Goal: Use online tool/utility: Utilize a website feature to perform a specific function

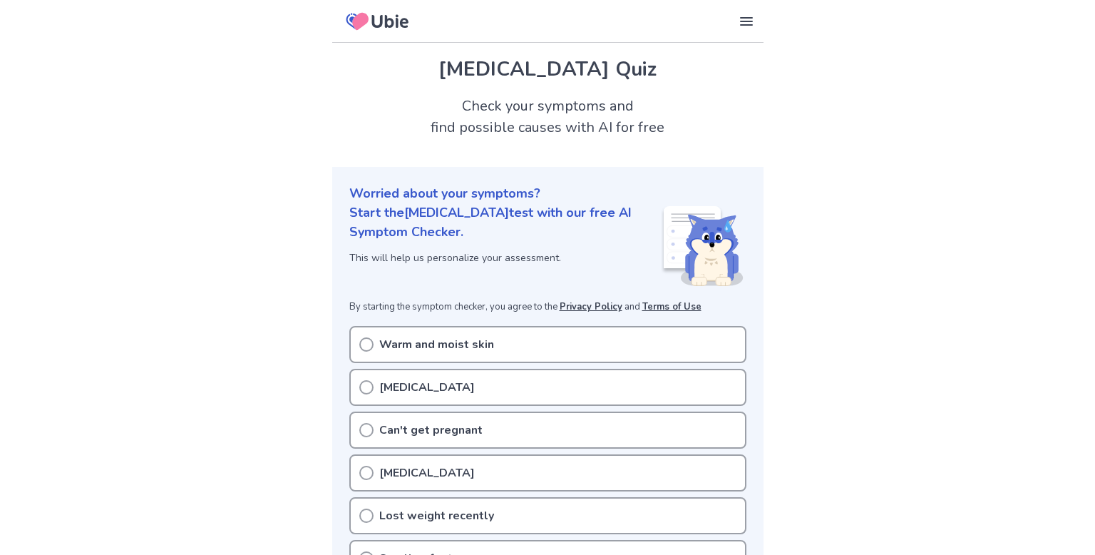
scroll to position [268, 0]
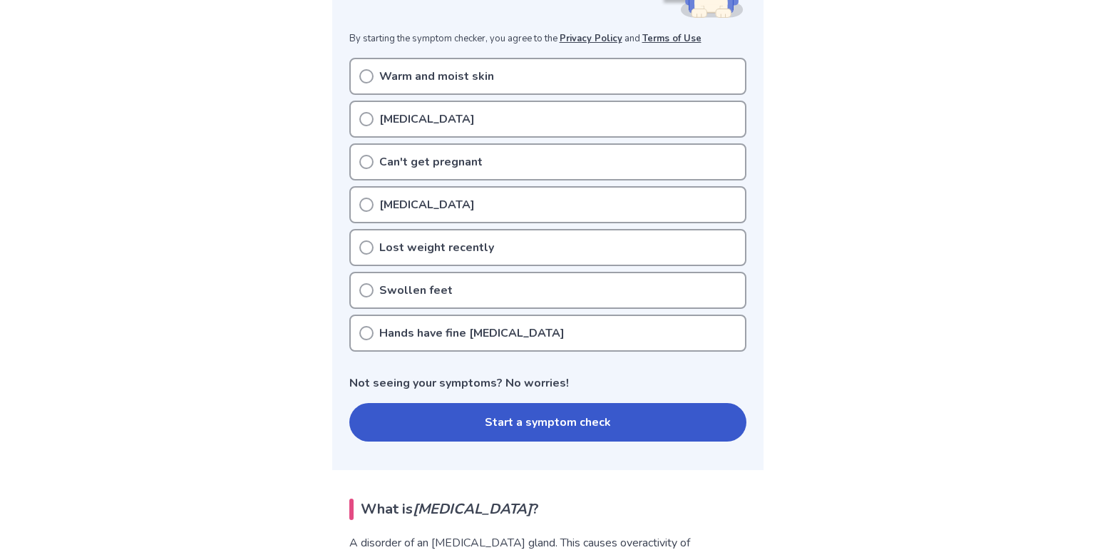
click at [512, 416] on button "Start a symptom check" at bounding box center [547, 422] width 397 height 38
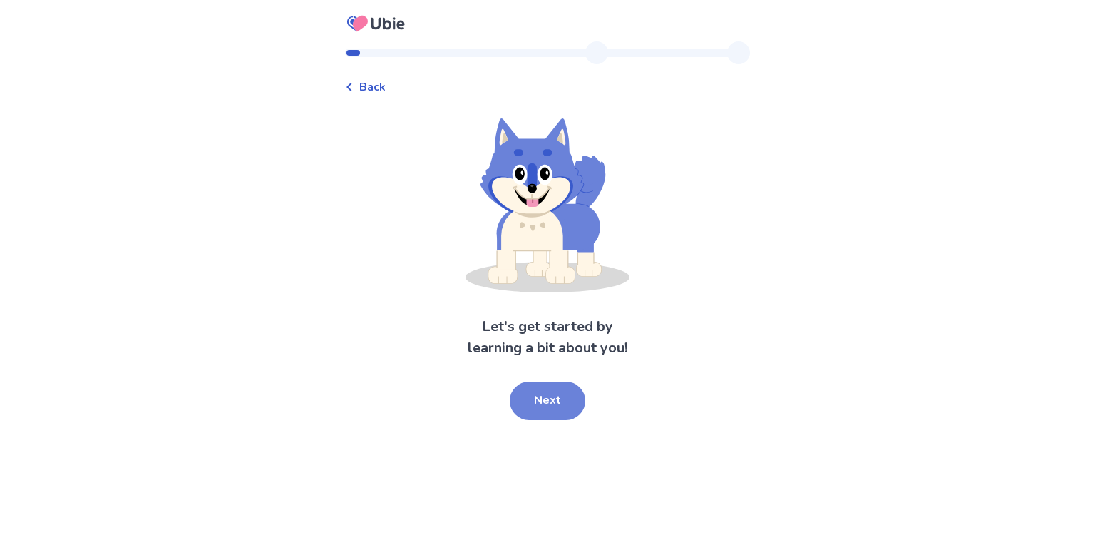
click at [535, 391] on button "Next" at bounding box center [548, 400] width 76 height 38
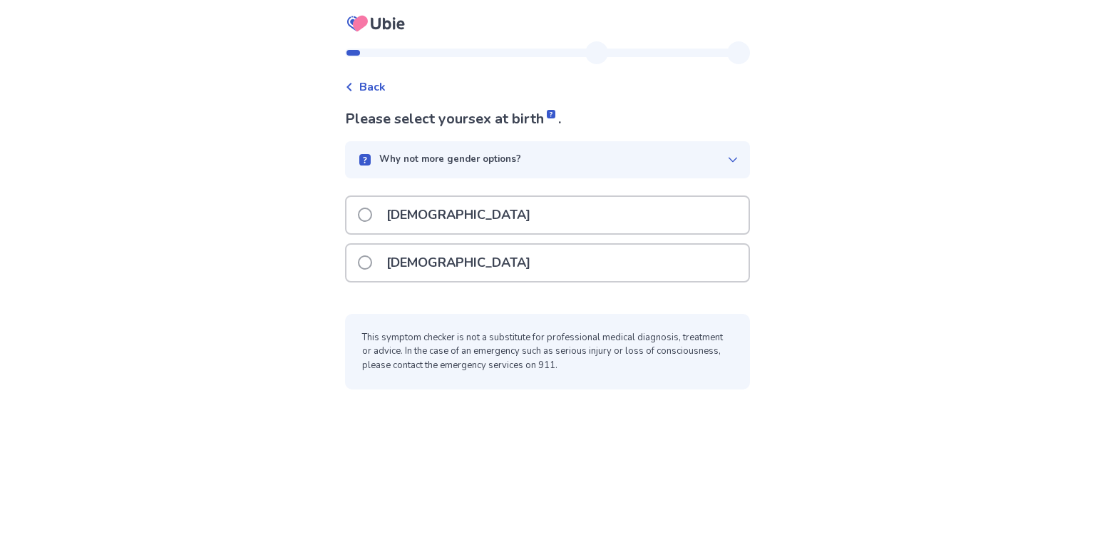
click at [408, 205] on p "[DEMOGRAPHIC_DATA]" at bounding box center [458, 215] width 161 height 36
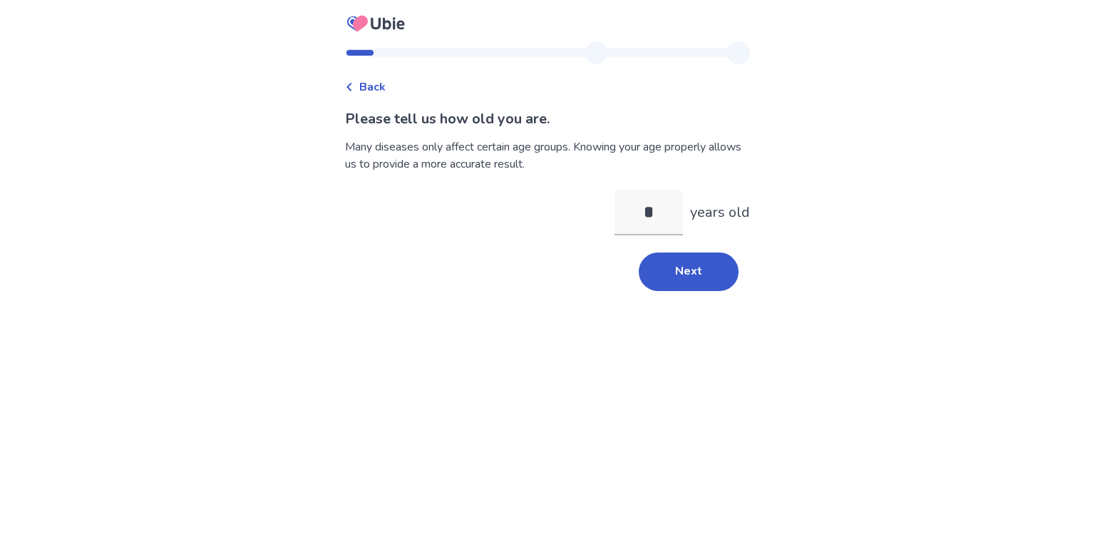
type input "**"
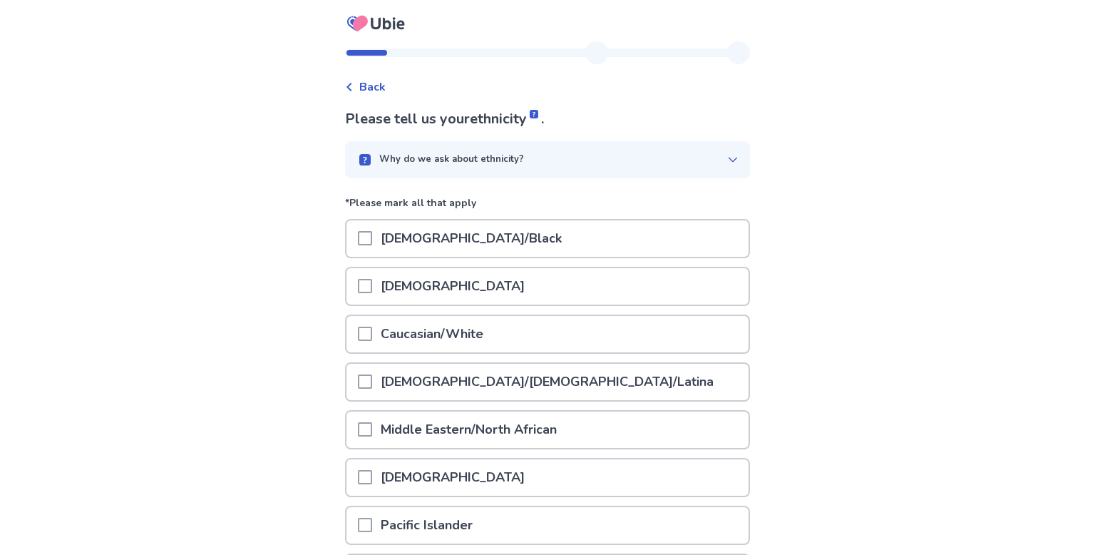
scroll to position [160, 0]
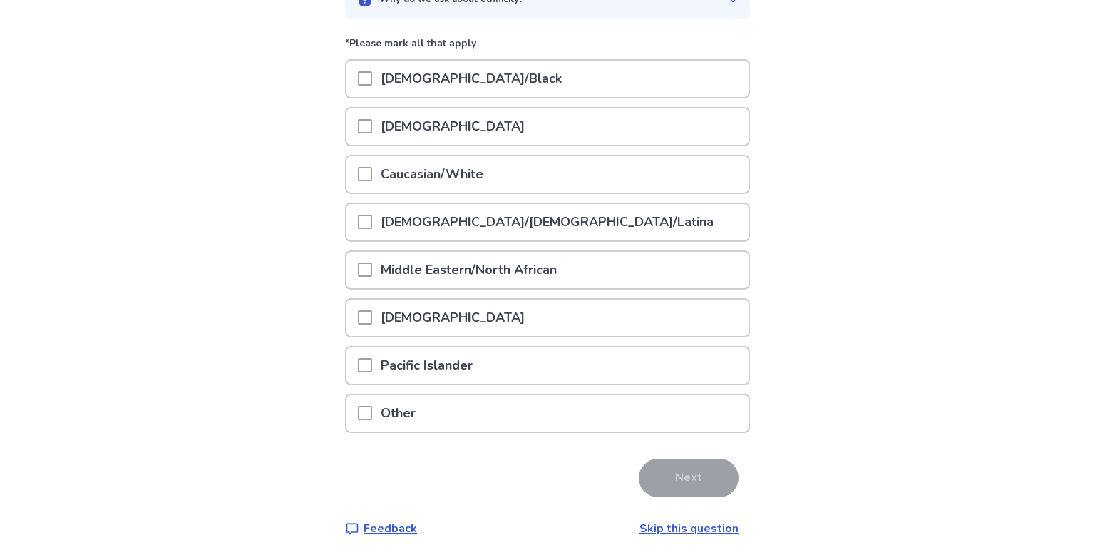
click at [458, 170] on p "Caucasian/White" at bounding box center [432, 174] width 120 height 36
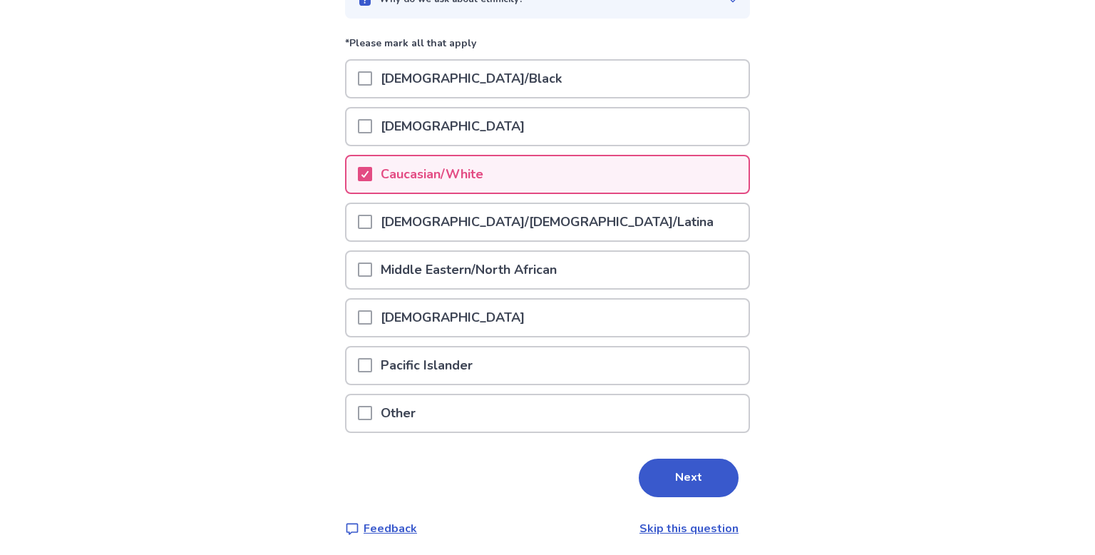
click at [667, 492] on div "Please tell us your ethnicity . Why do we ask about ethnicity? *Please mark all…" at bounding box center [547, 243] width 405 height 588
click at [672, 486] on button "Next" at bounding box center [689, 477] width 100 height 38
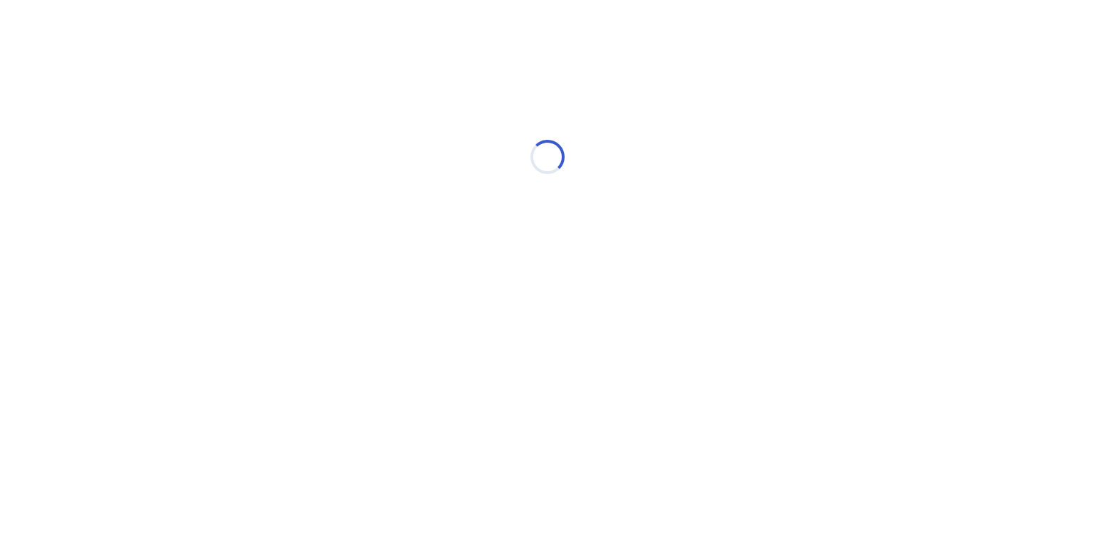
scroll to position [0, 0]
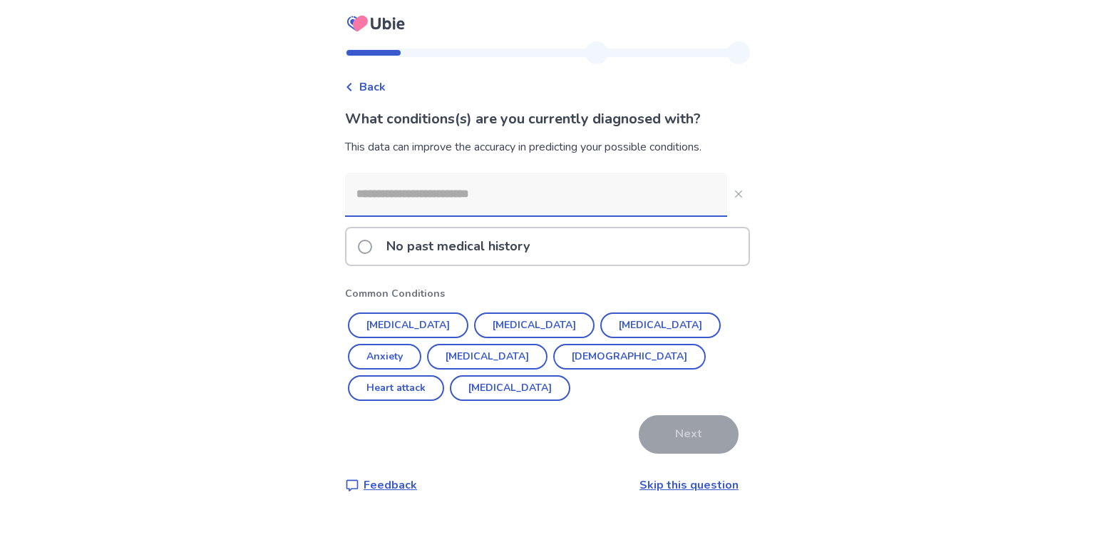
click at [515, 231] on p "No past medical history" at bounding box center [458, 246] width 160 height 36
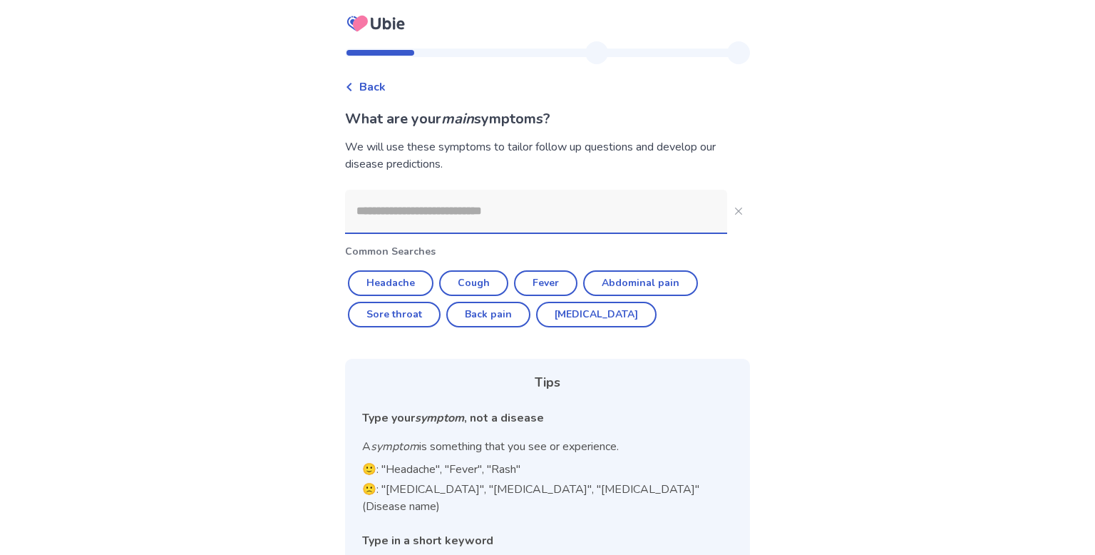
scroll to position [68, 0]
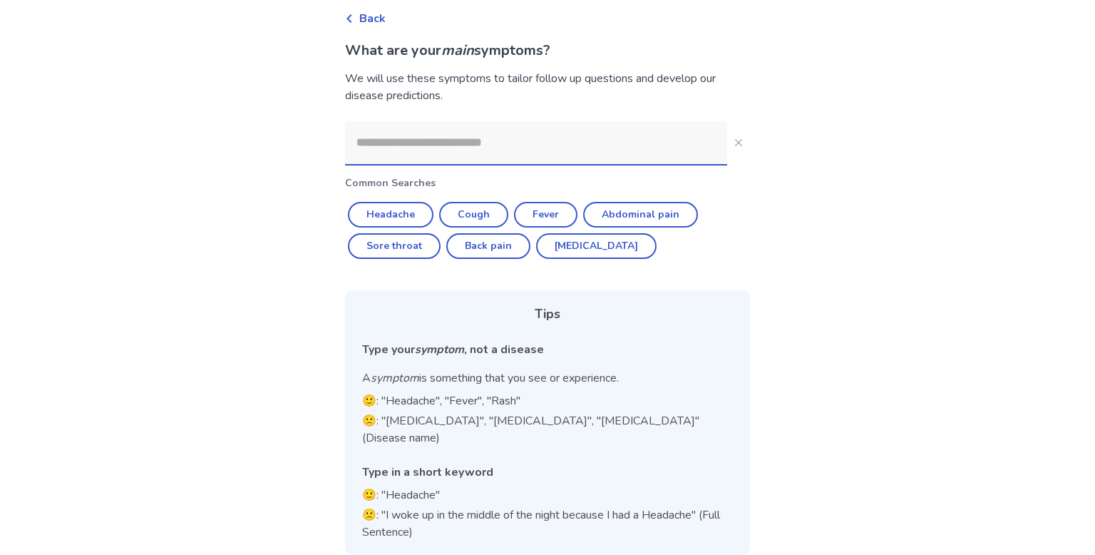
click at [384, 19] on span "Back" at bounding box center [372, 18] width 26 height 17
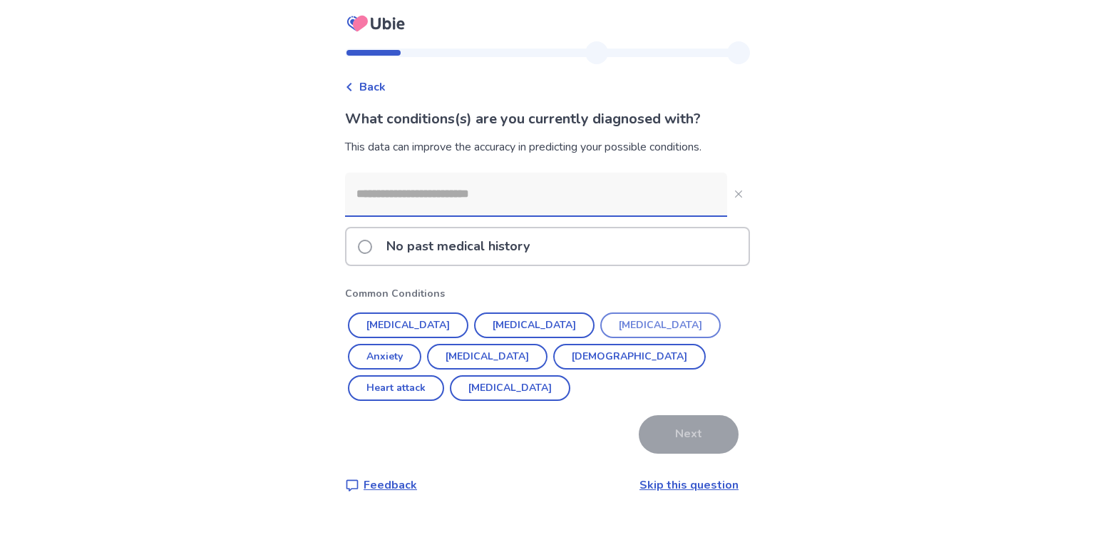
click at [602, 318] on button "[MEDICAL_DATA]" at bounding box center [660, 325] width 120 height 26
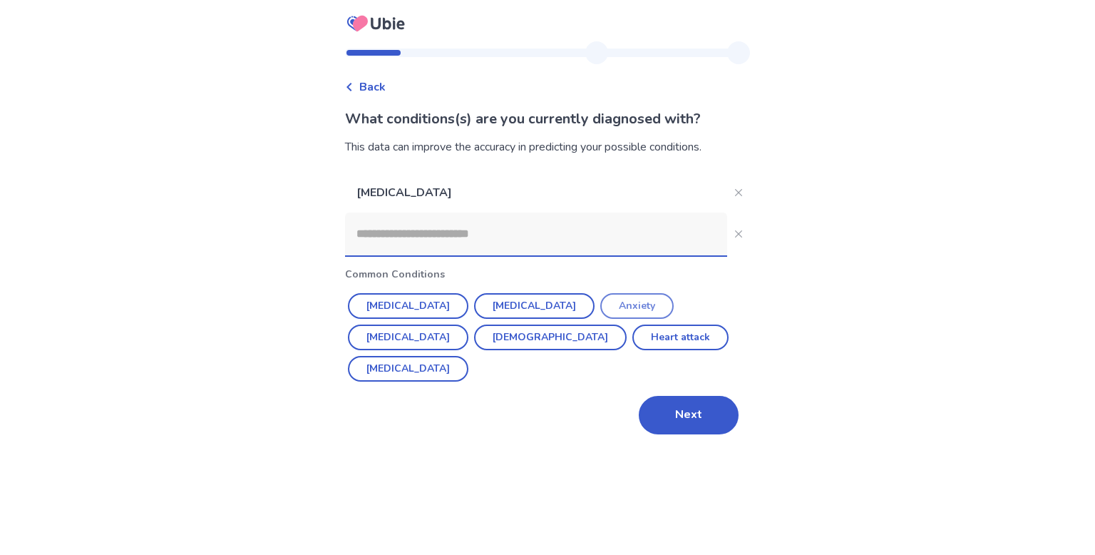
click at [600, 311] on button "Anxiety" at bounding box center [636, 306] width 73 height 26
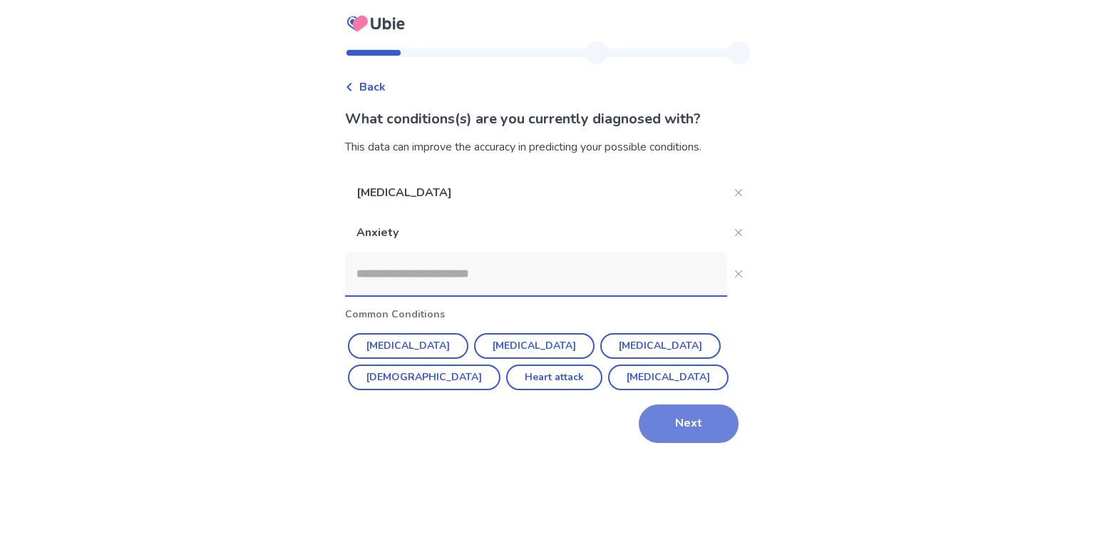
click at [669, 433] on button "Next" at bounding box center [689, 423] width 100 height 38
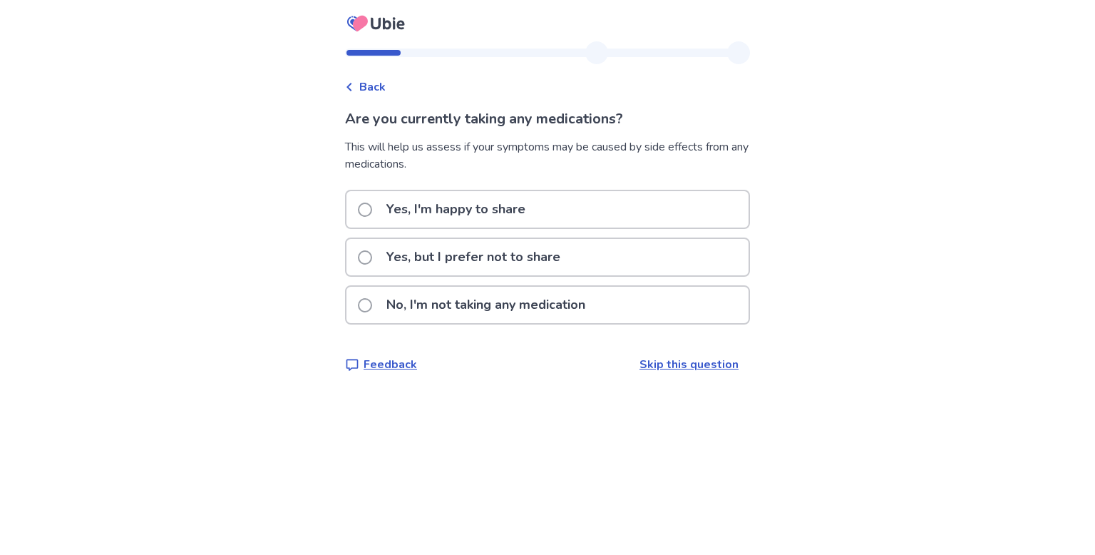
click at [627, 321] on div "No, I'm not taking any medication" at bounding box center [547, 305] width 402 height 36
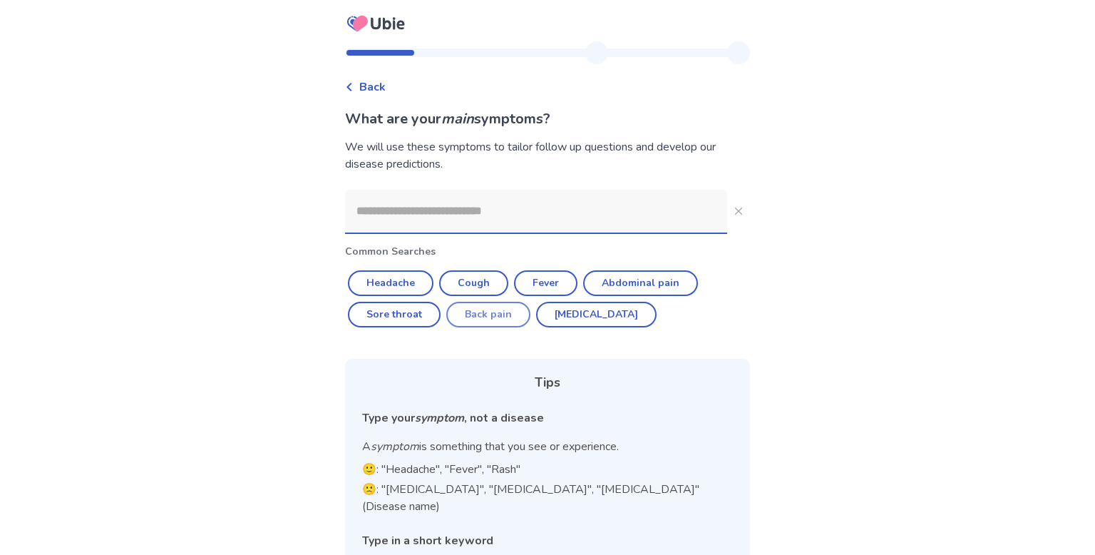
click at [528, 319] on button "Back pain" at bounding box center [488, 315] width 84 height 26
type input "*********"
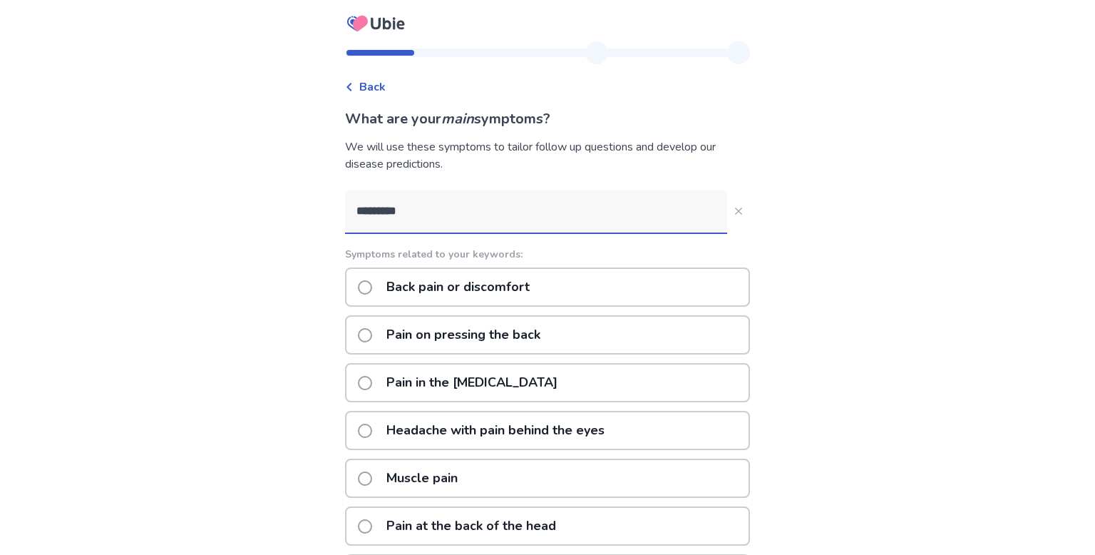
click at [533, 279] on p "Back pain or discomfort" at bounding box center [458, 287] width 160 height 36
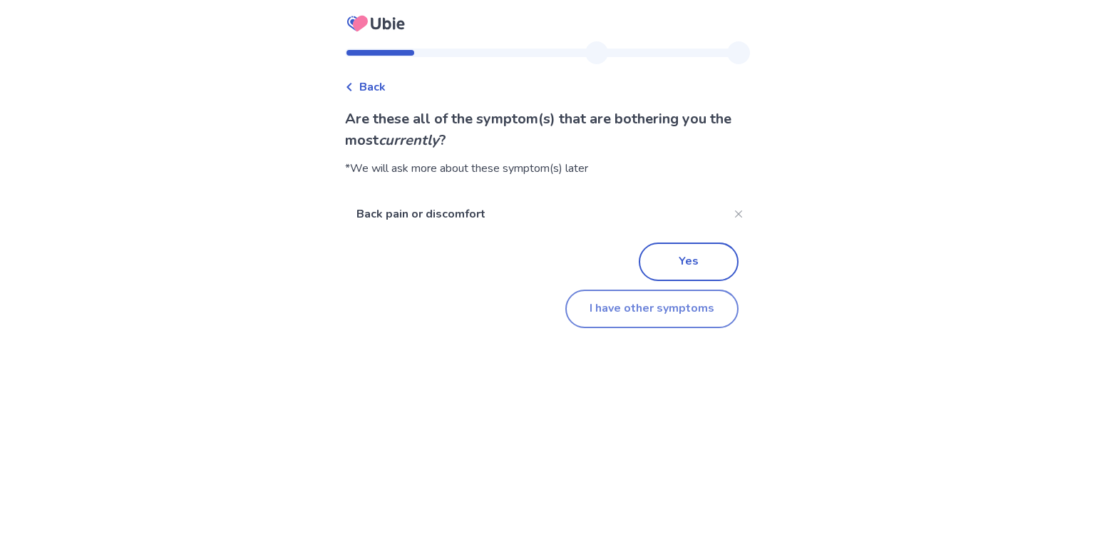
click at [627, 304] on button "I have other symptoms" at bounding box center [651, 308] width 173 height 38
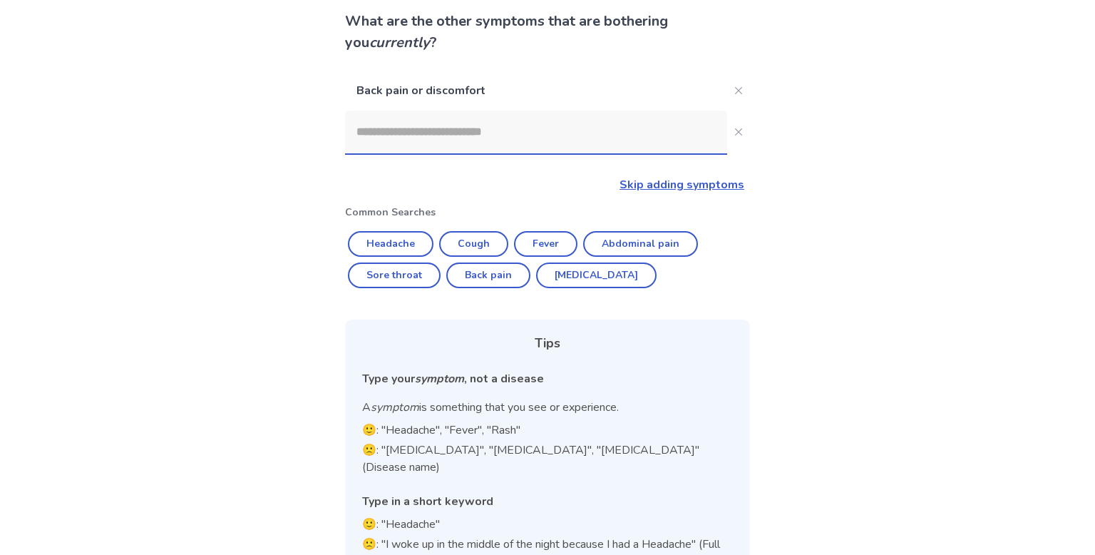
scroll to position [127, 0]
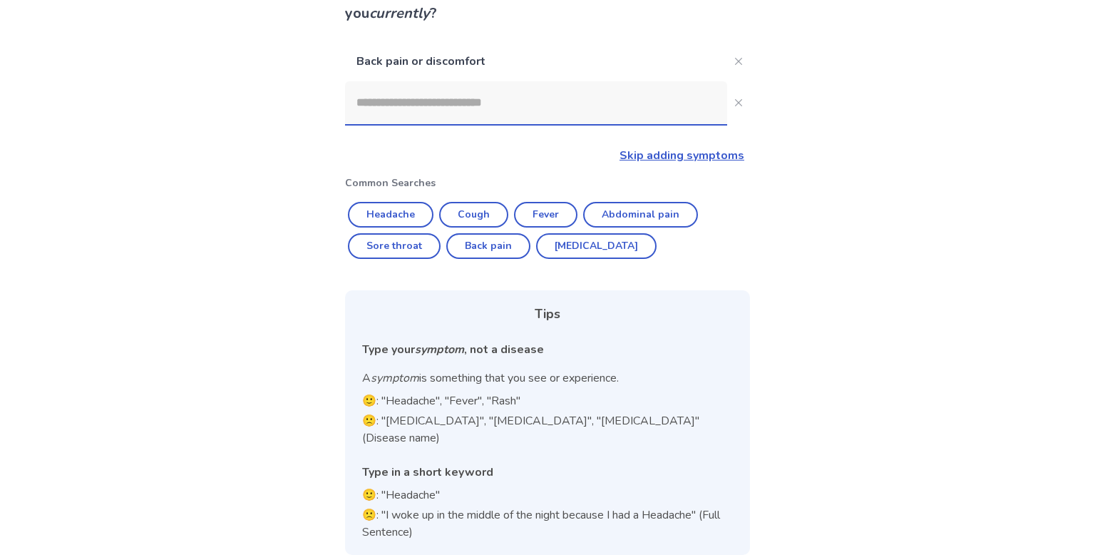
click at [653, 145] on div "Back pain or discomfort Skip adding symptoms Common Searches Headache Cough Fev…" at bounding box center [547, 297] width 405 height 513
click at [652, 158] on link "Skip adding symptoms" at bounding box center [681, 156] width 125 height 16
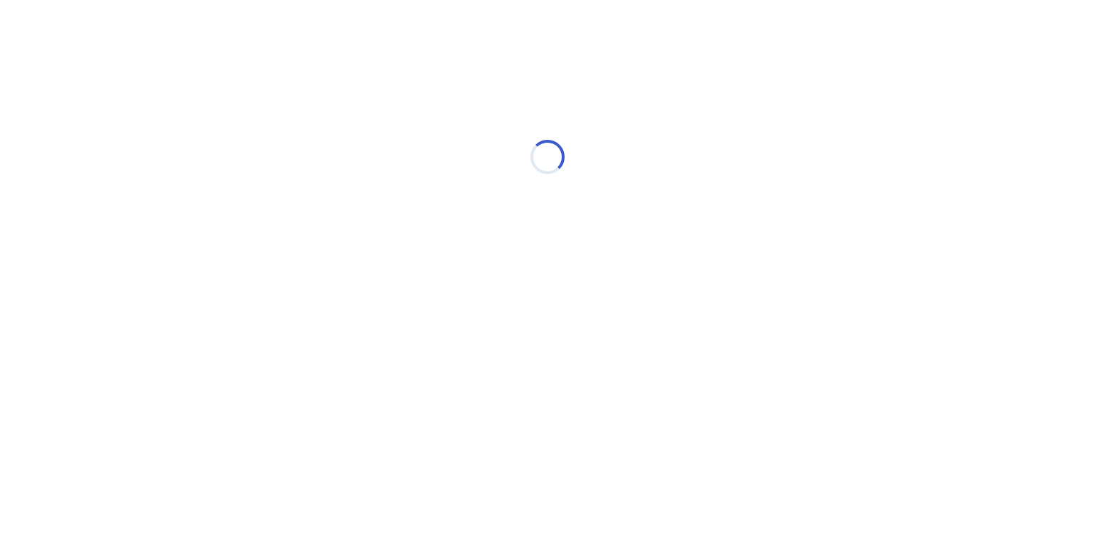
scroll to position [0, 0]
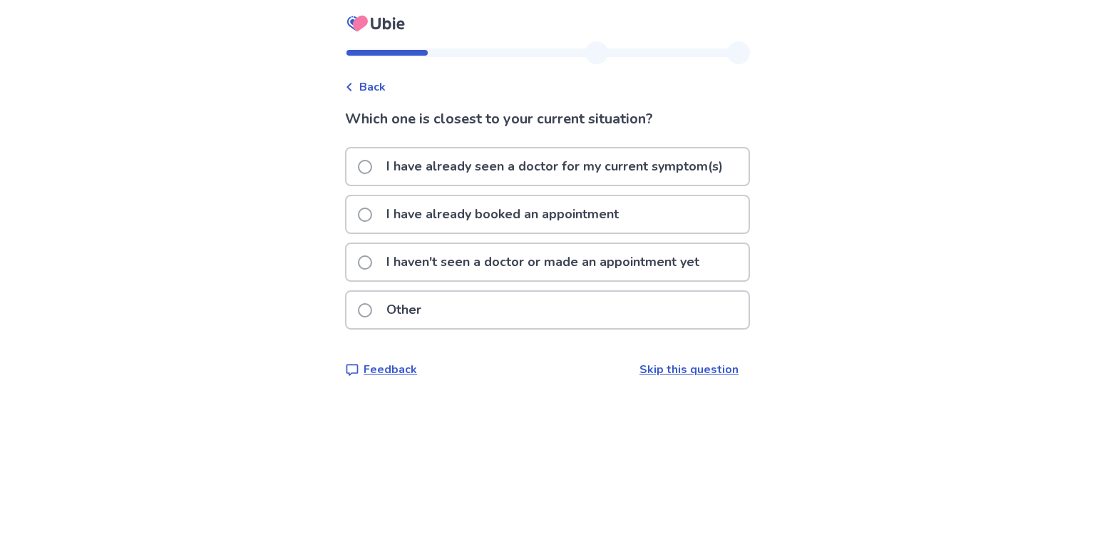
click at [578, 263] on p "I haven't seen a doctor or made an appointment yet" at bounding box center [543, 262] width 330 height 36
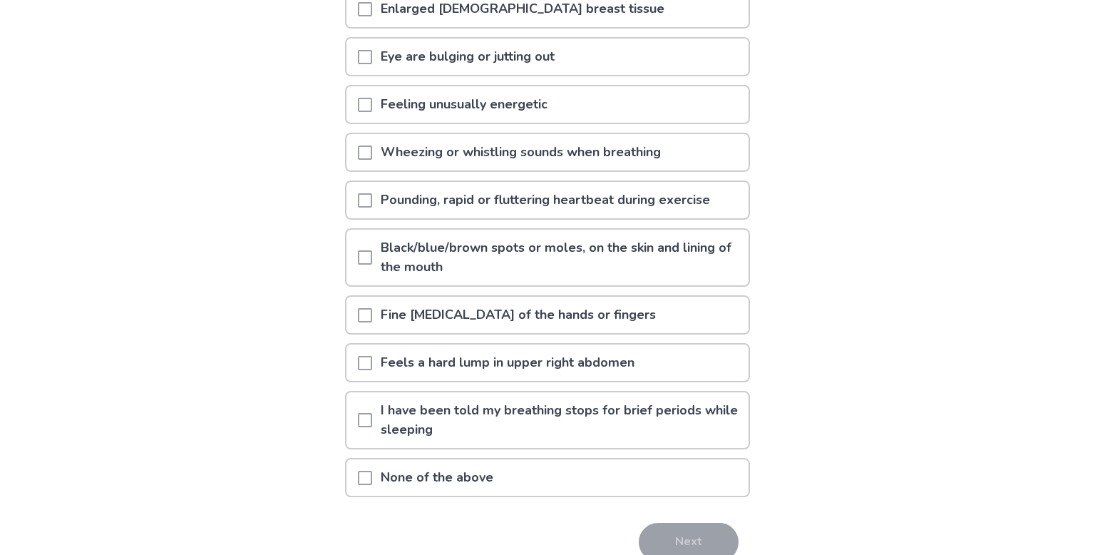
scroll to position [207, 0]
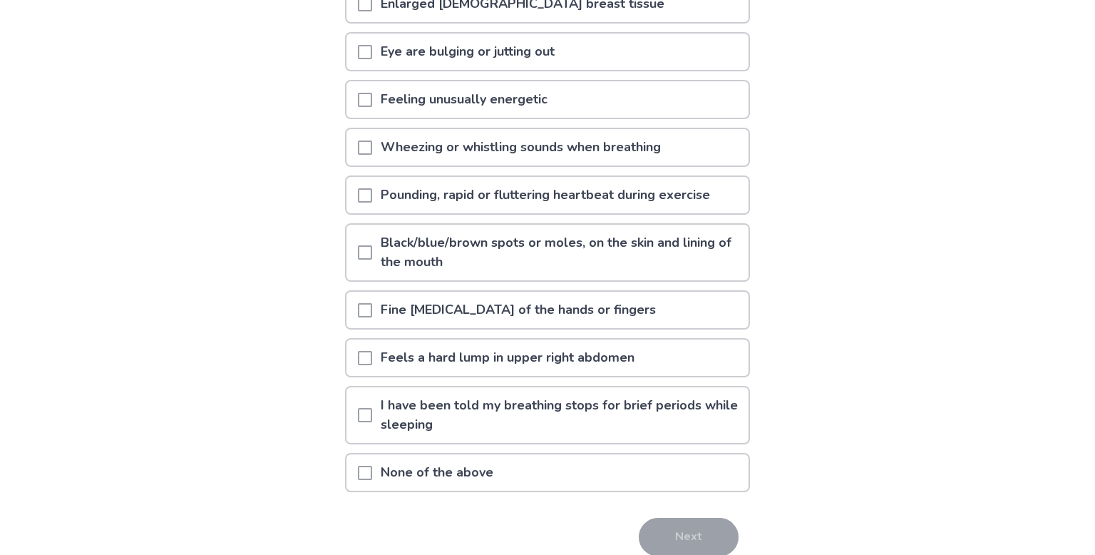
click at [566, 467] on div "None of the above" at bounding box center [547, 472] width 402 height 36
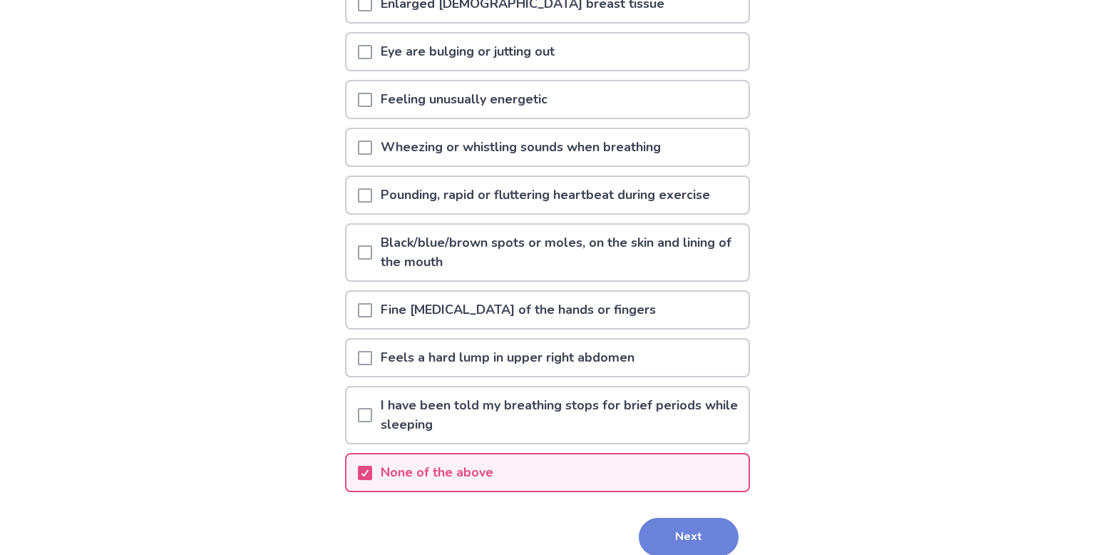
click at [643, 519] on button "Next" at bounding box center [689, 537] width 100 height 38
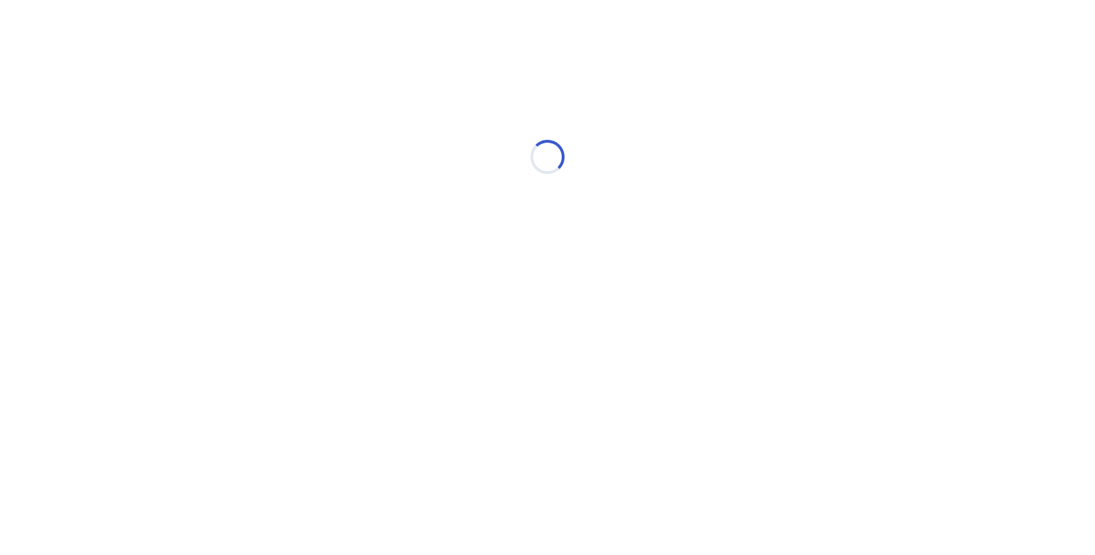
scroll to position [0, 0]
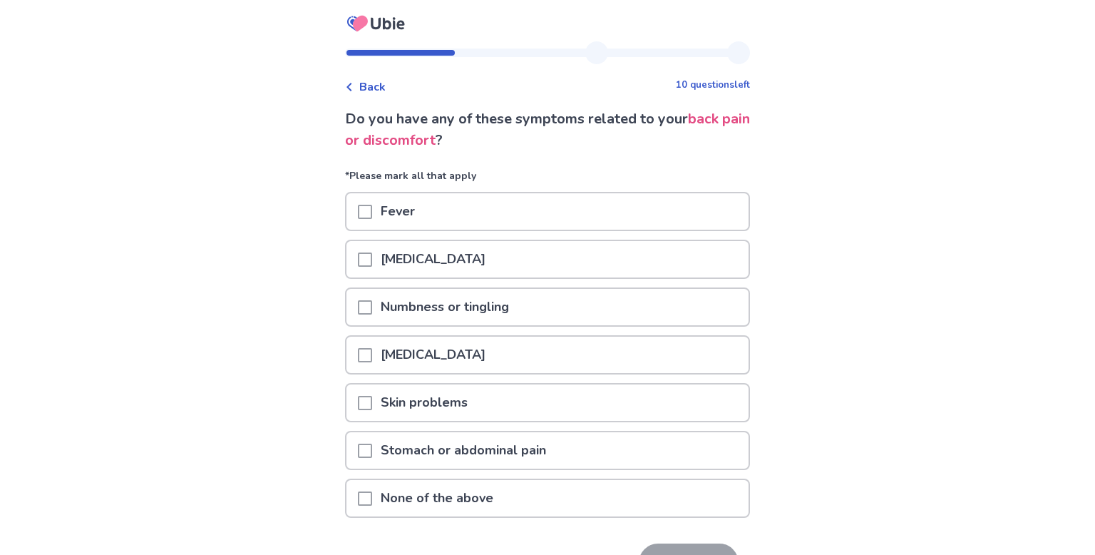
click at [386, 83] on span "Back" at bounding box center [372, 86] width 26 height 17
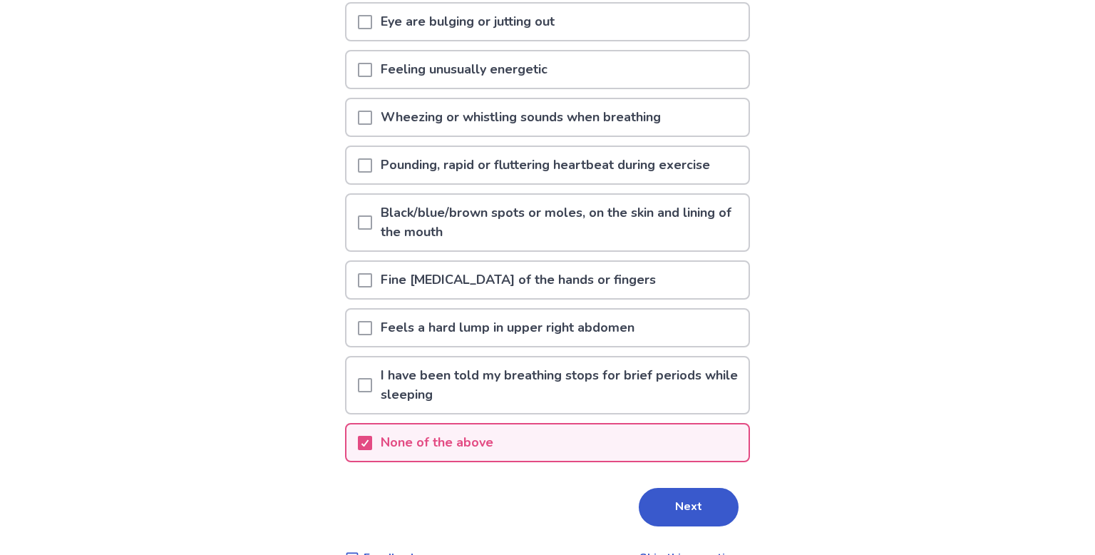
scroll to position [238, 0]
click at [674, 505] on button "Next" at bounding box center [689, 506] width 100 height 38
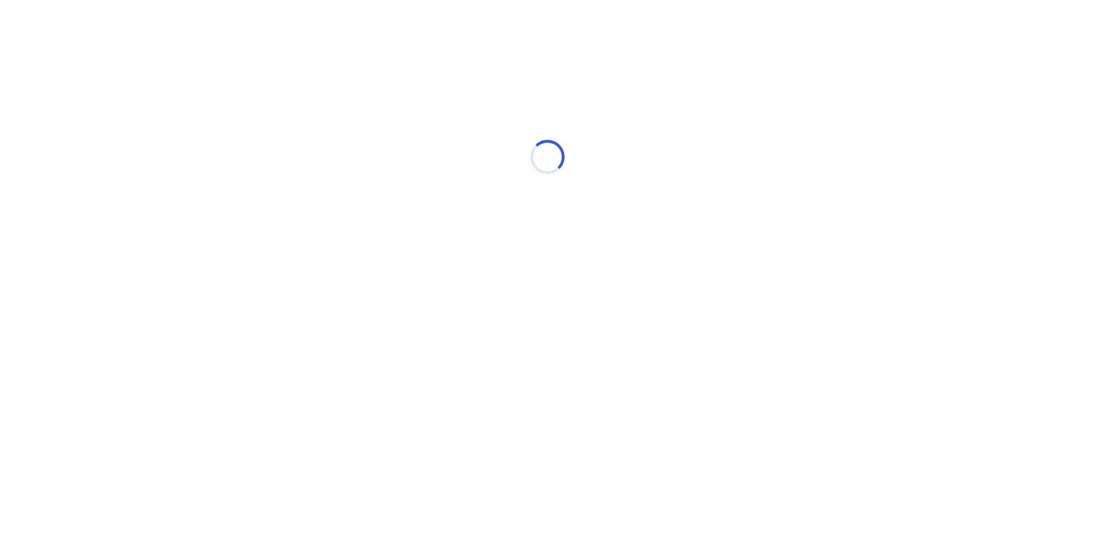
scroll to position [0, 0]
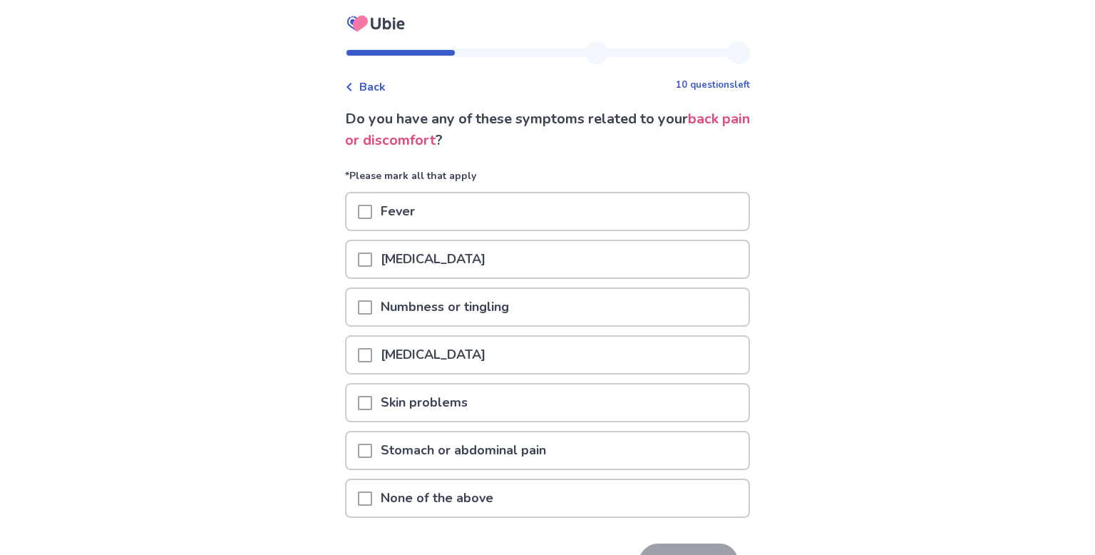
click at [408, 489] on p "None of the above" at bounding box center [437, 498] width 130 height 36
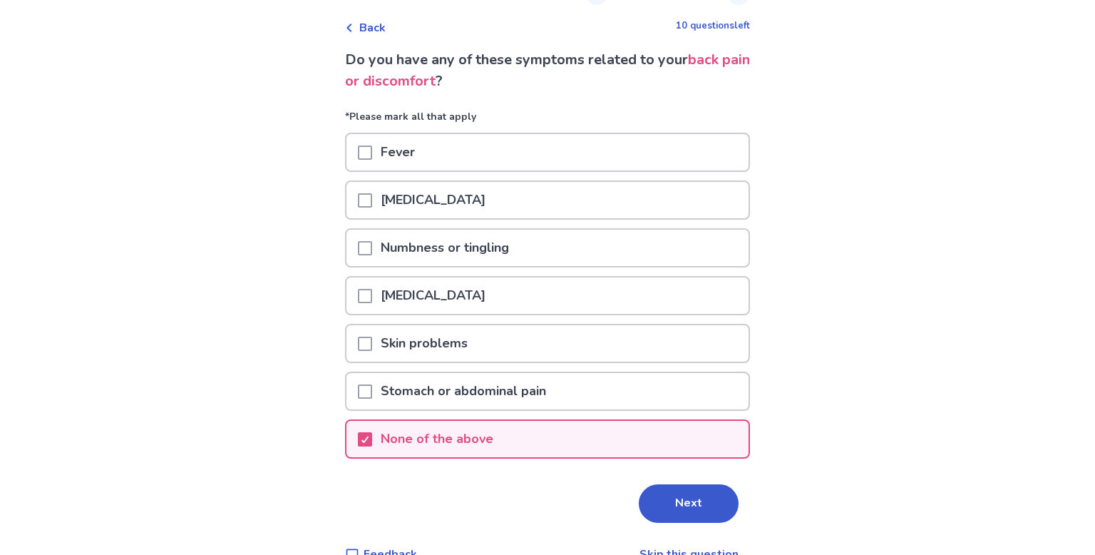
scroll to position [86, 0]
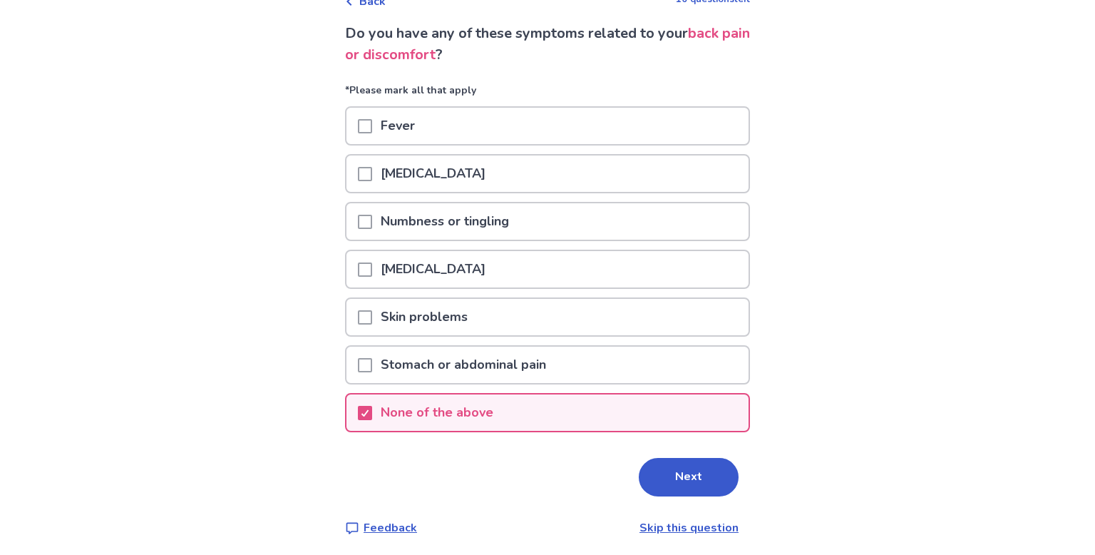
click at [482, 166] on p "Lower back pain" at bounding box center [433, 173] width 122 height 36
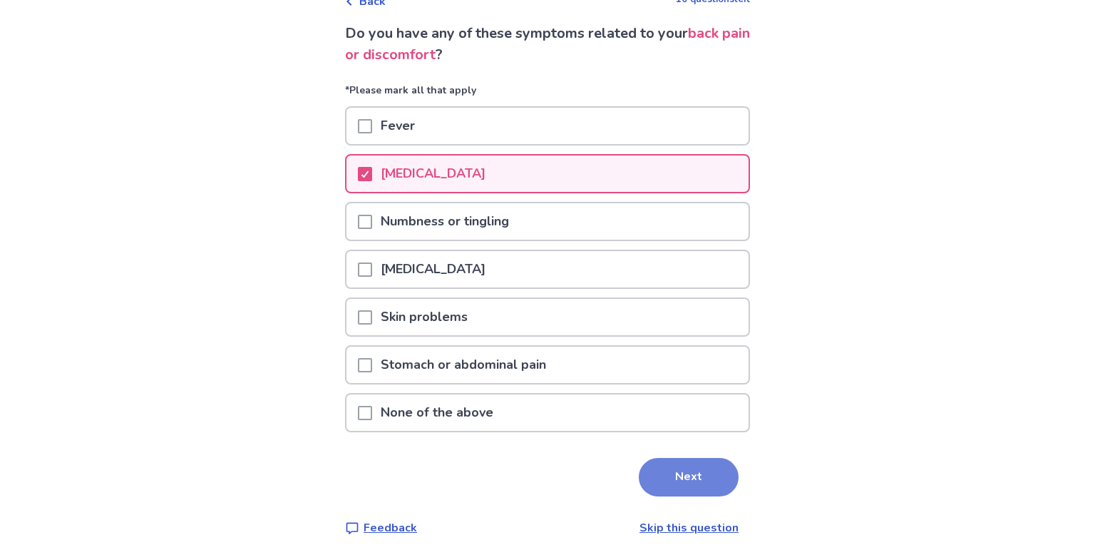
click at [704, 484] on button "Next" at bounding box center [689, 477] width 100 height 38
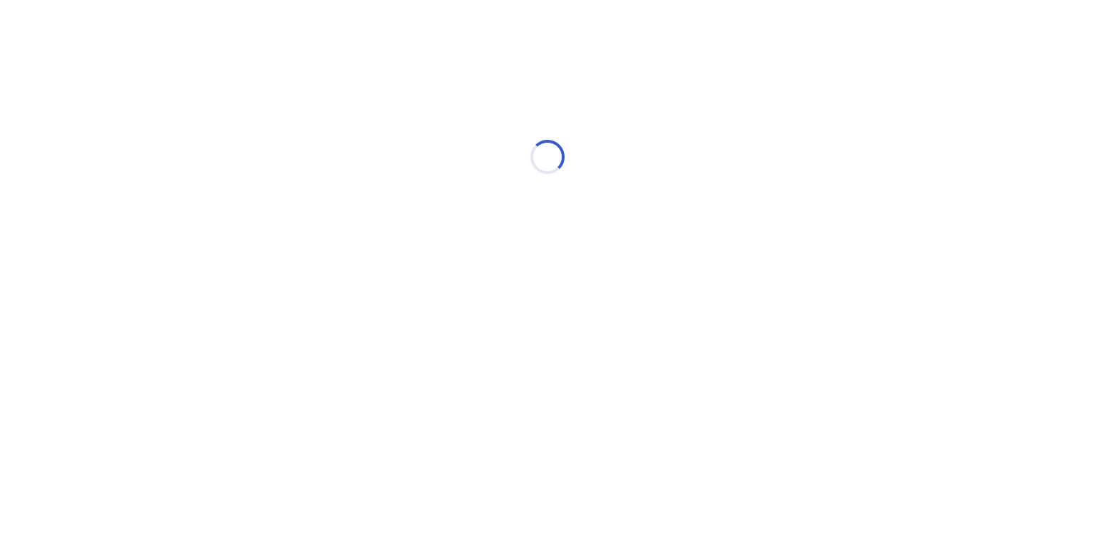
scroll to position [0, 0]
select select "*"
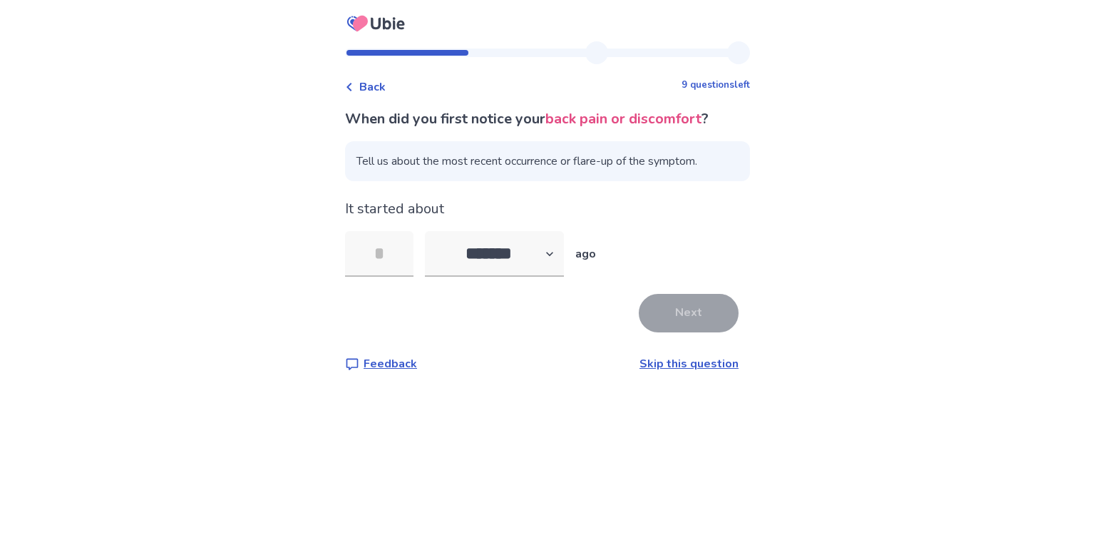
click at [684, 365] on link "Skip this question" at bounding box center [688, 364] width 99 height 16
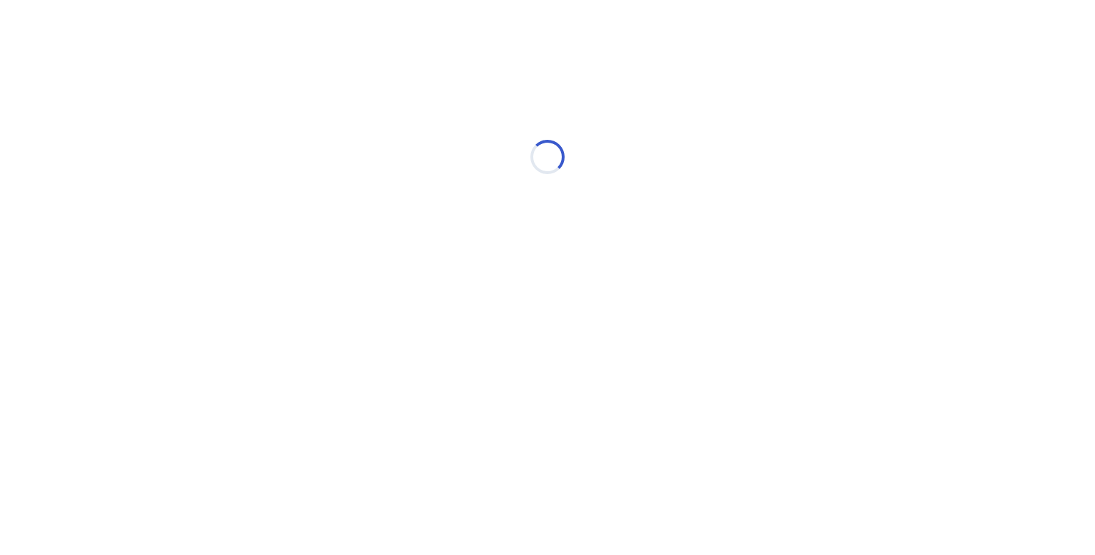
select select "*"
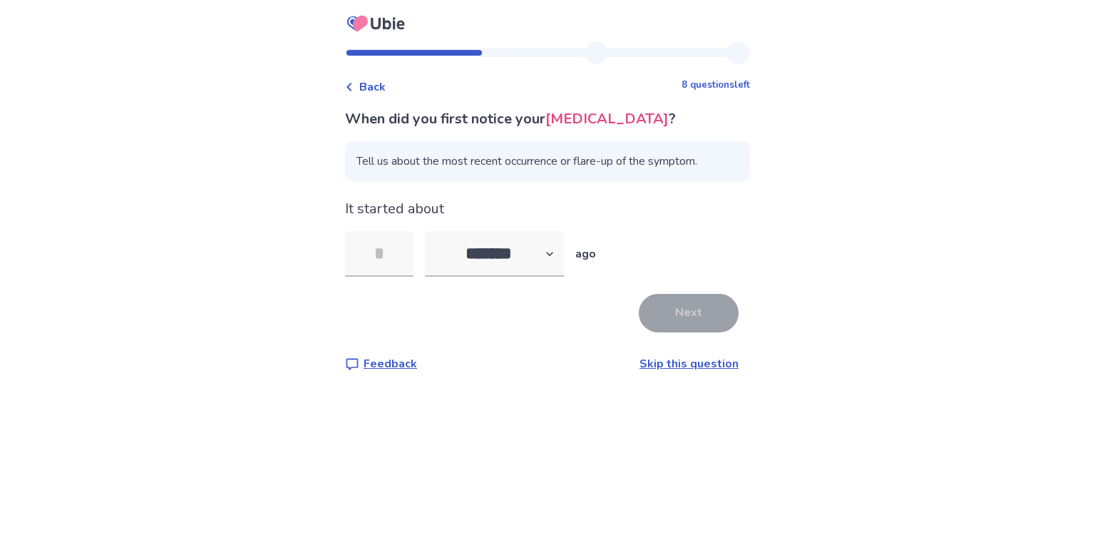
click at [684, 365] on link "Skip this question" at bounding box center [688, 364] width 99 height 16
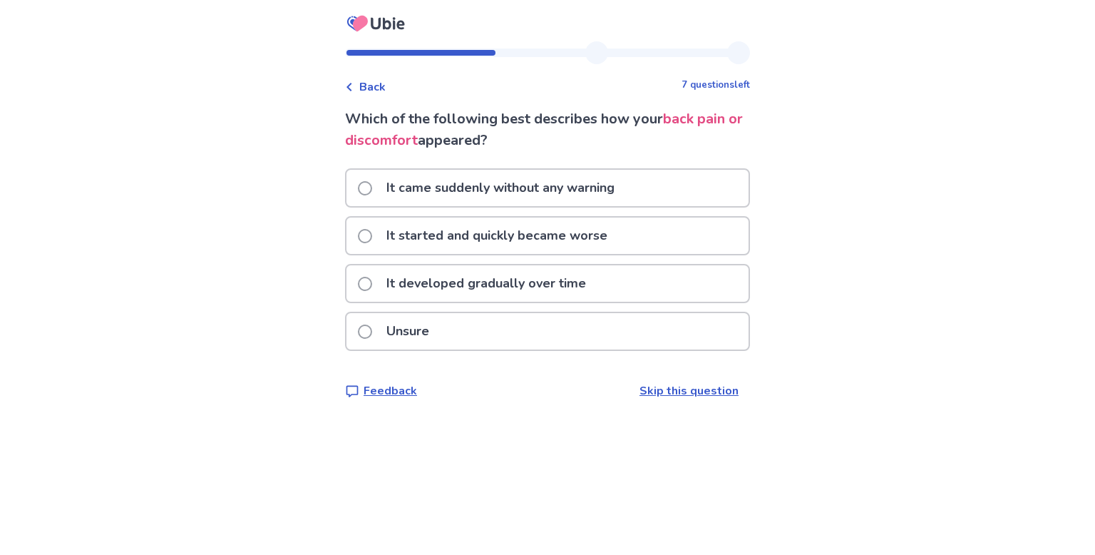
click at [580, 297] on p "It developed gradually over time" at bounding box center [486, 283] width 217 height 36
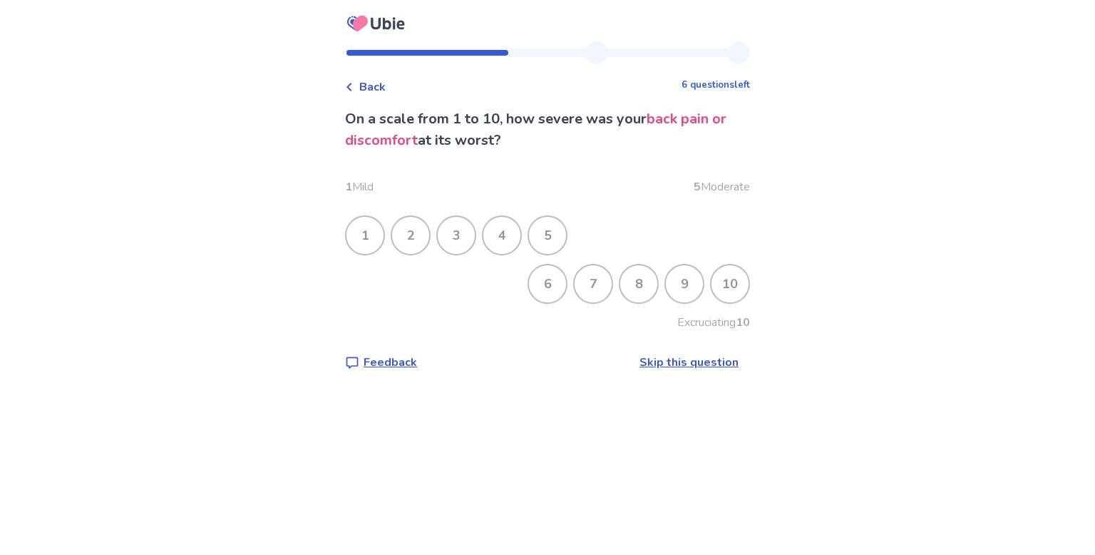
click at [545, 283] on div "6" at bounding box center [547, 283] width 37 height 37
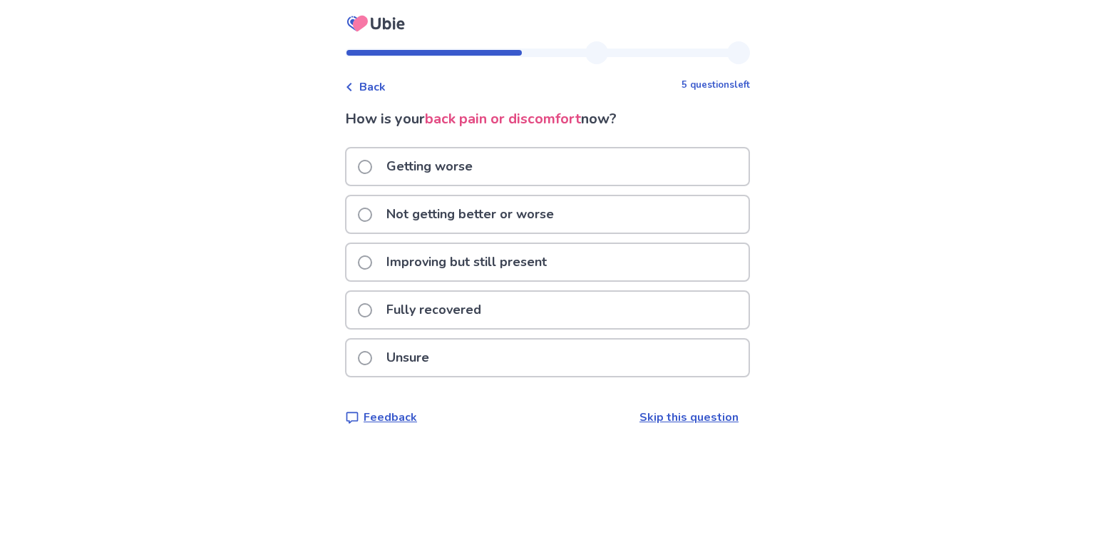
click at [576, 213] on div "Not getting better or worse" at bounding box center [547, 214] width 402 height 36
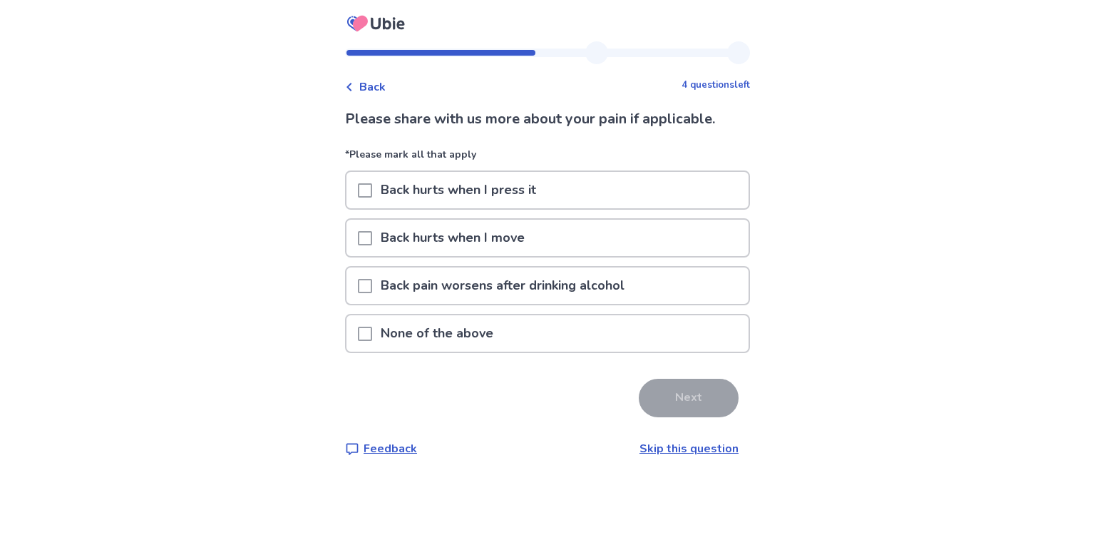
click at [628, 336] on div "None of the above" at bounding box center [547, 333] width 402 height 36
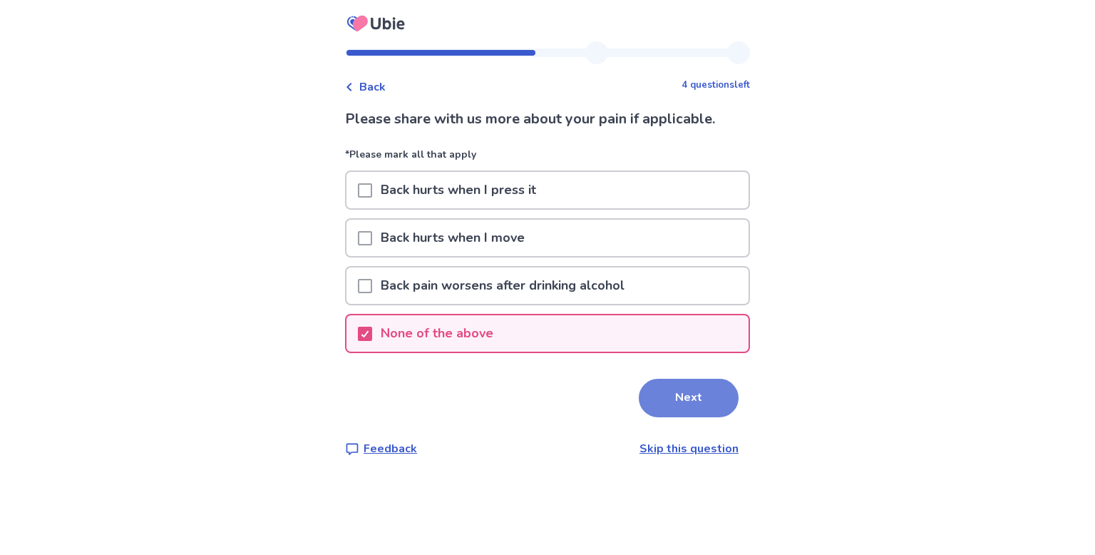
click at [666, 408] on button "Next" at bounding box center [689, 398] width 100 height 38
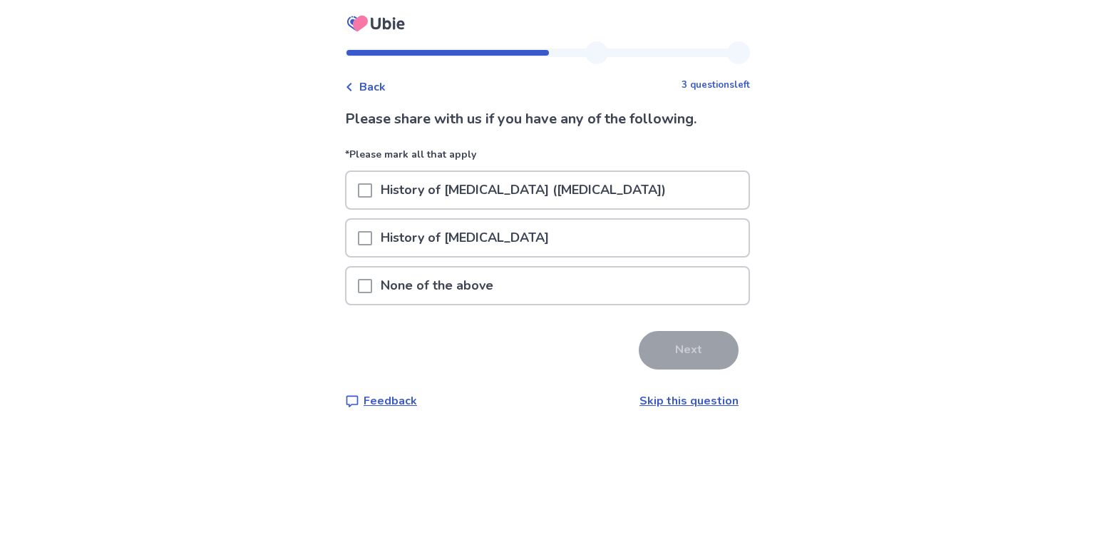
click at [664, 289] on div "None of the above" at bounding box center [547, 285] width 402 height 36
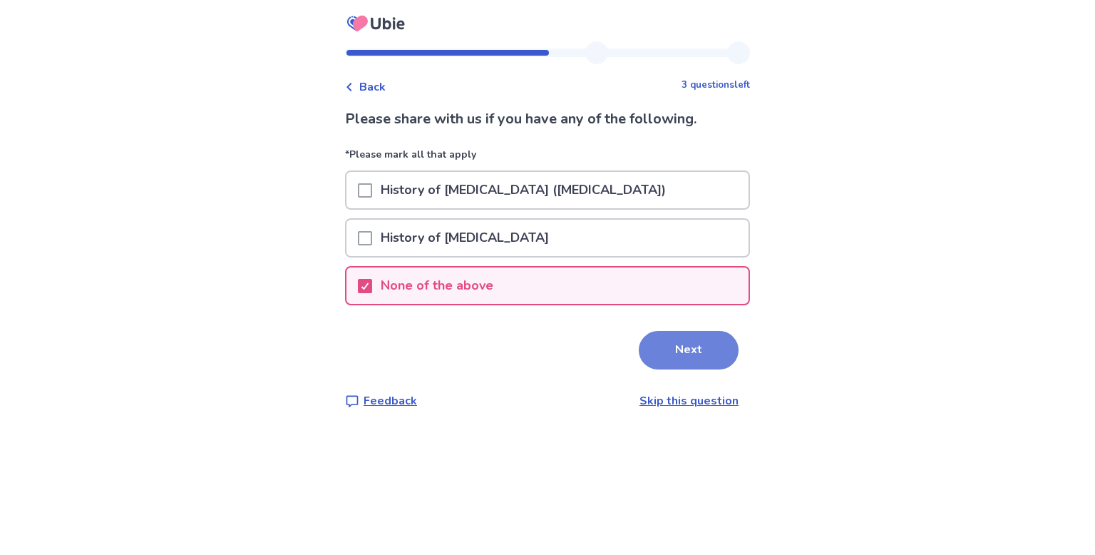
click at [679, 357] on button "Next" at bounding box center [689, 350] width 100 height 38
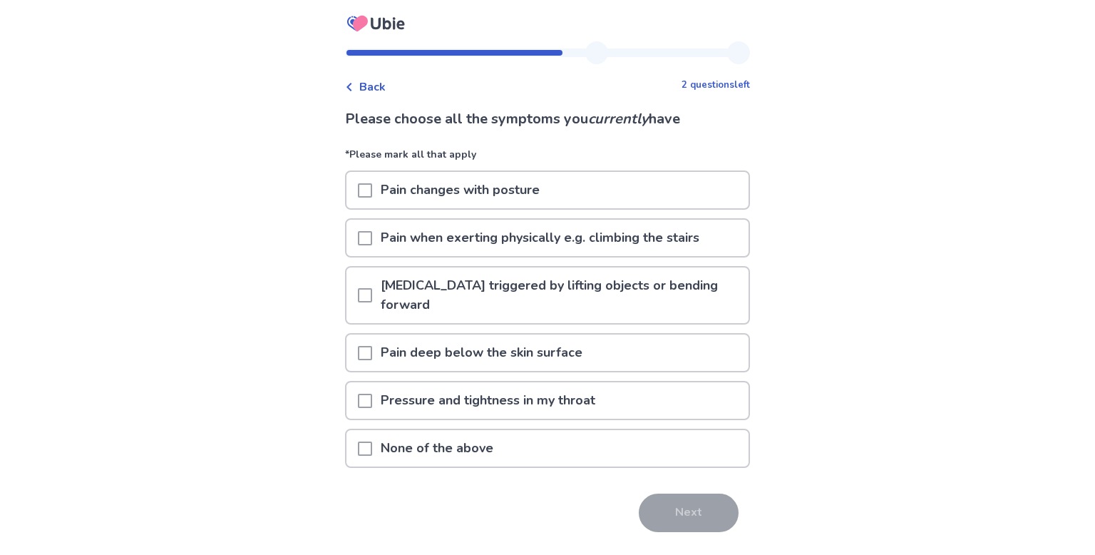
click at [653, 361] on div "Pain deep below the skin surface" at bounding box center [547, 352] width 402 height 36
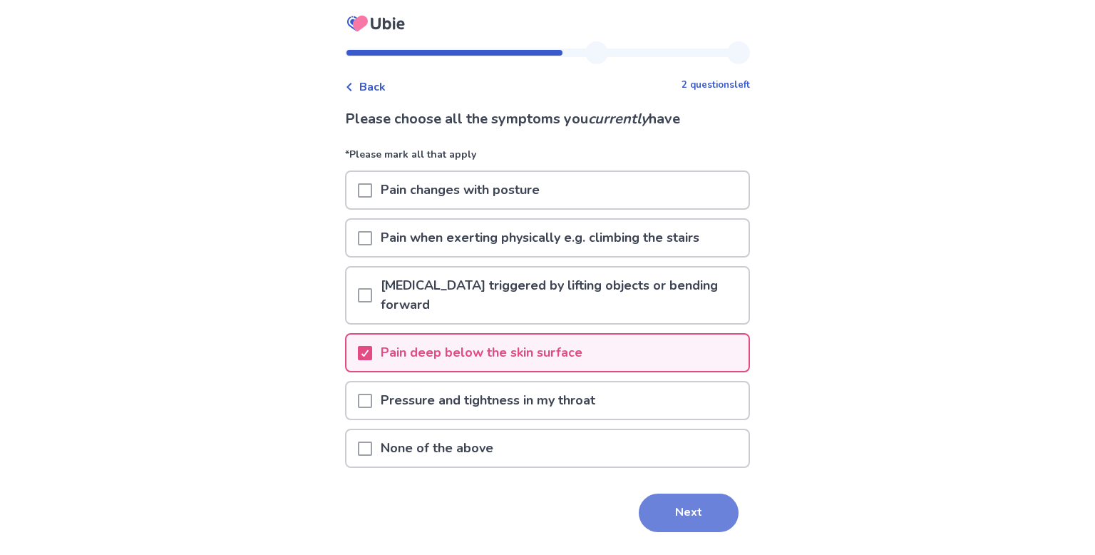
click at [664, 498] on button "Next" at bounding box center [689, 512] width 100 height 38
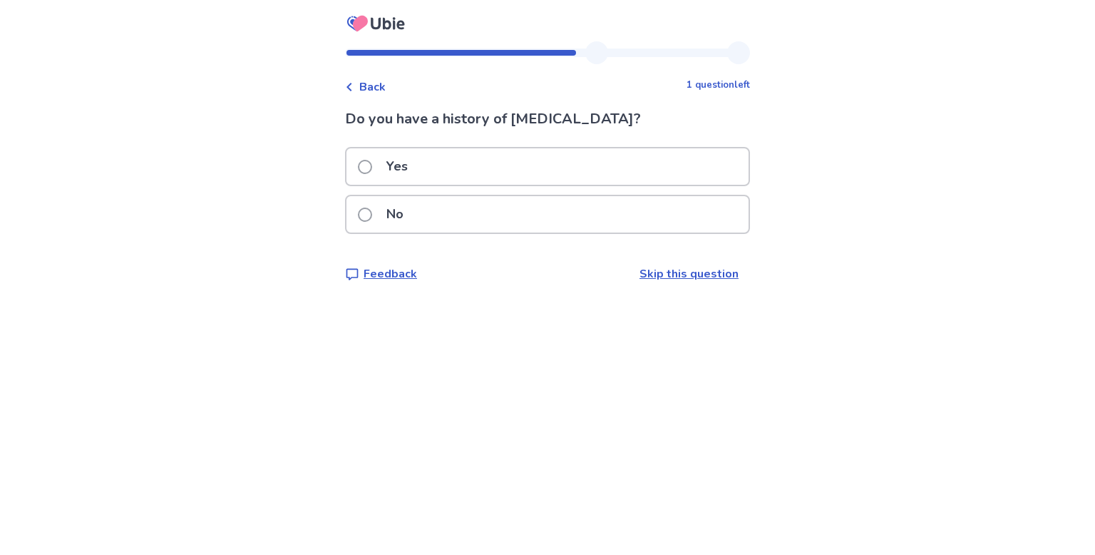
click at [625, 216] on div "No" at bounding box center [547, 214] width 402 height 36
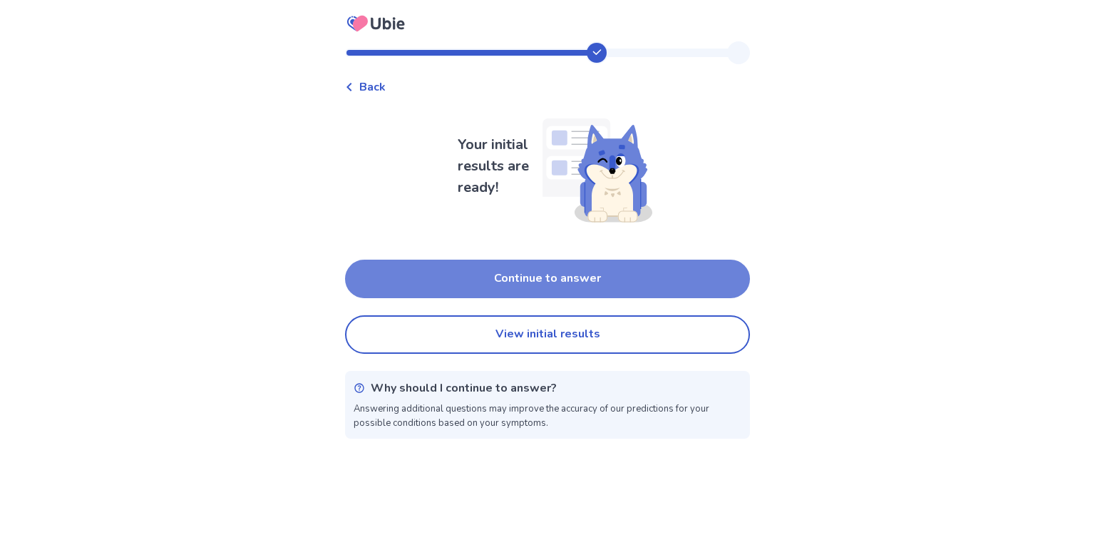
click at [643, 282] on button "Continue to answer" at bounding box center [547, 278] width 405 height 38
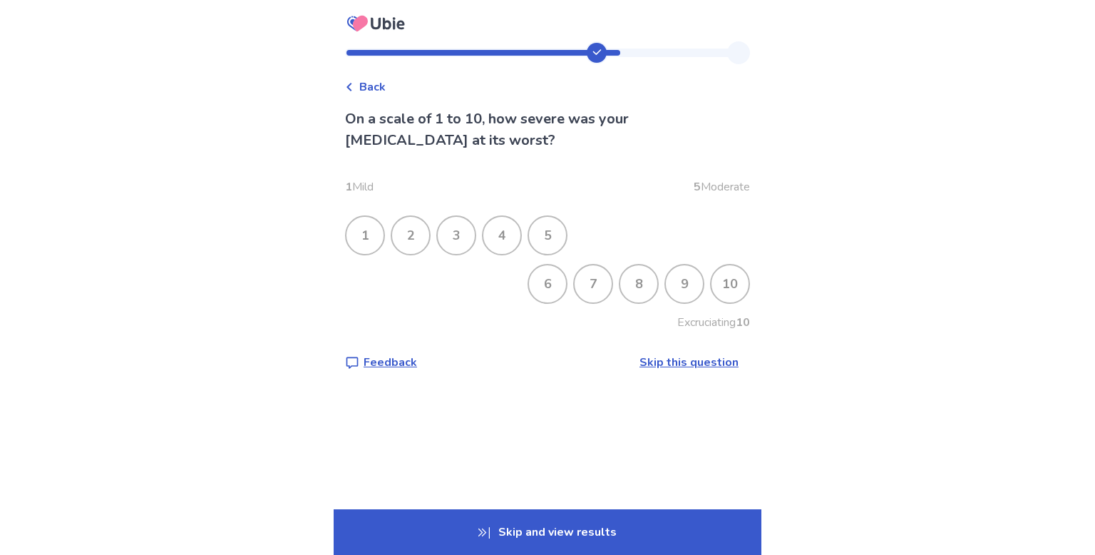
click at [659, 354] on link "Skip this question" at bounding box center [688, 362] width 99 height 16
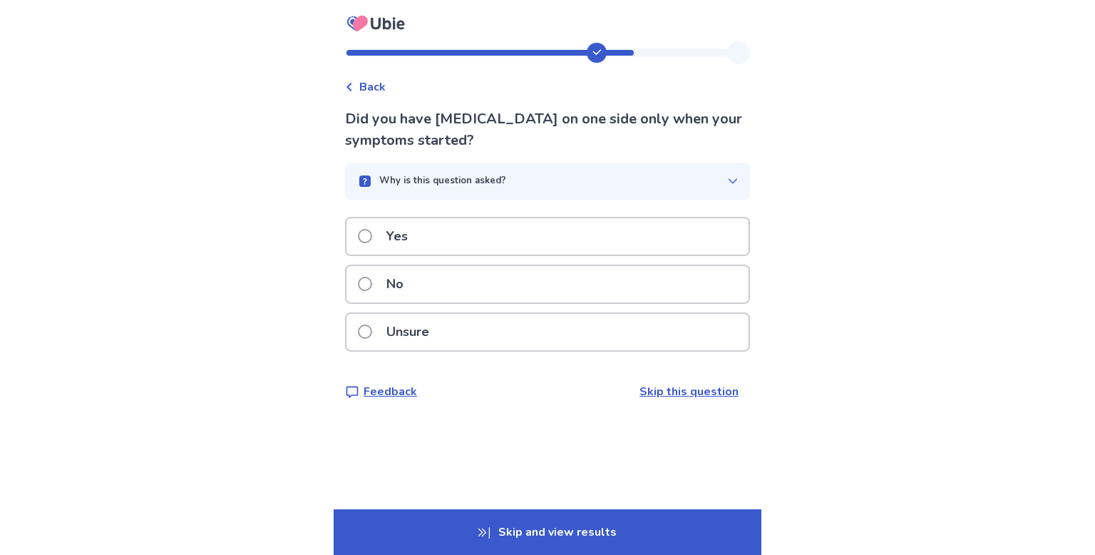
click at [571, 524] on p "Skip and view results" at bounding box center [548, 532] width 428 height 46
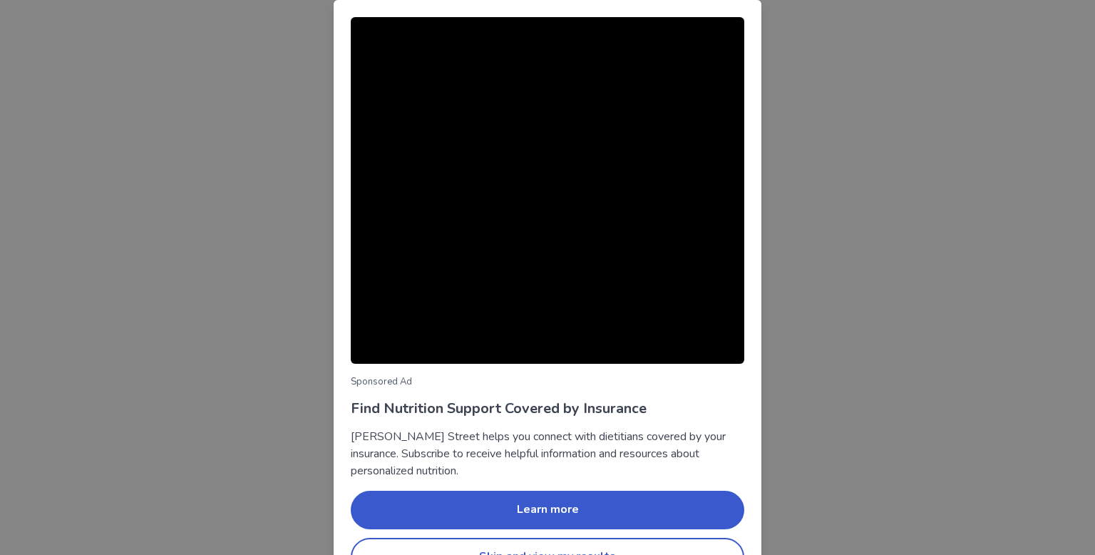
scroll to position [38, 0]
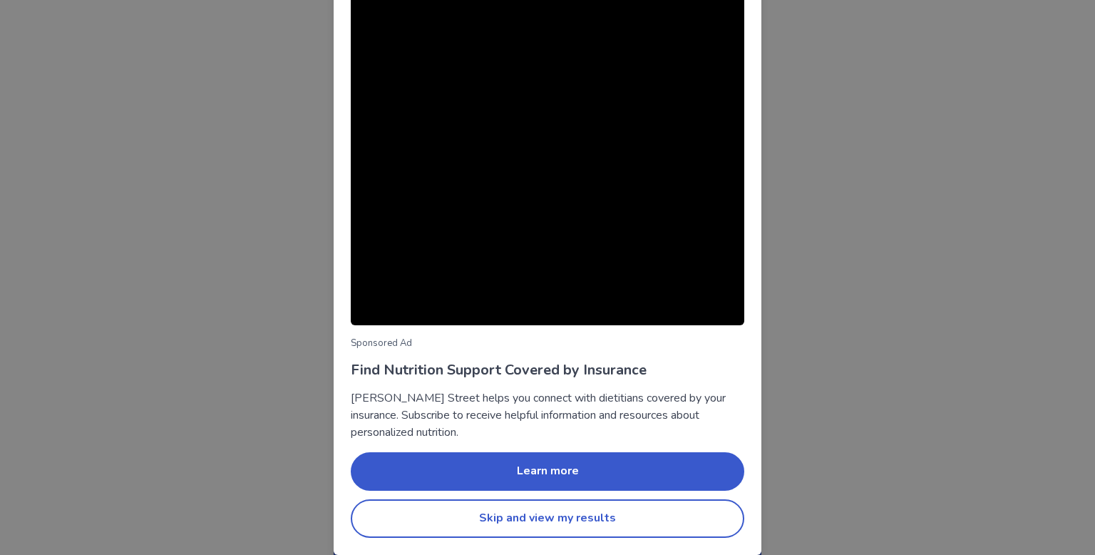
click at [571, 524] on button "Skip and view my results" at bounding box center [547, 518] width 393 height 38
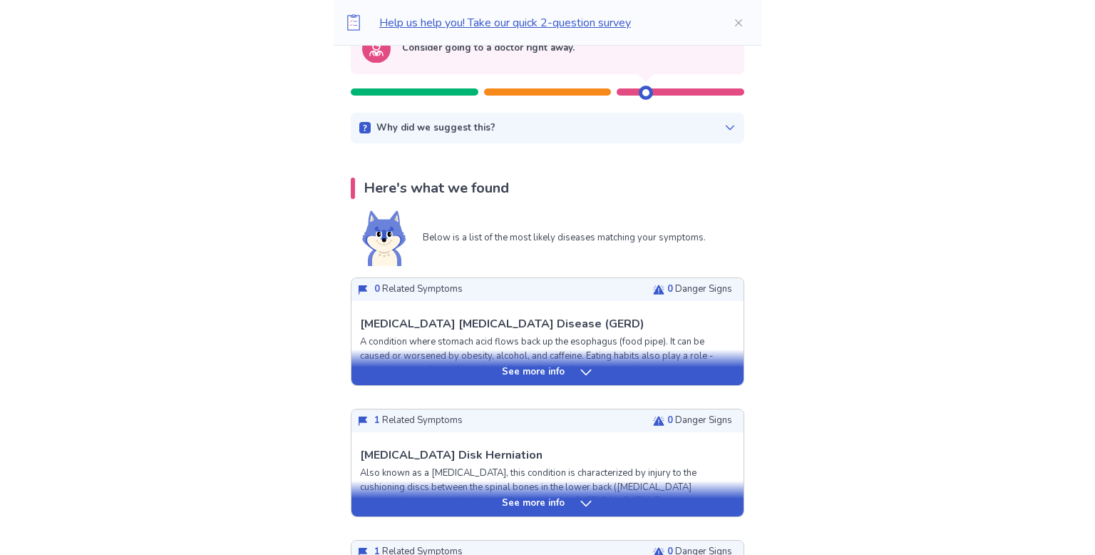
scroll to position [175, 0]
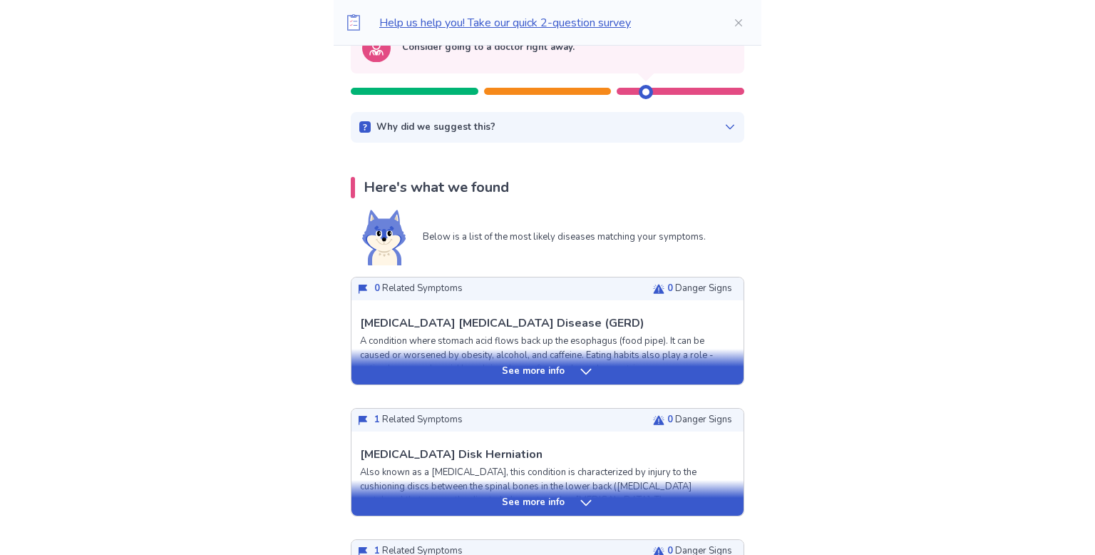
click at [603, 371] on div "See more info" at bounding box center [547, 371] width 392 height 14
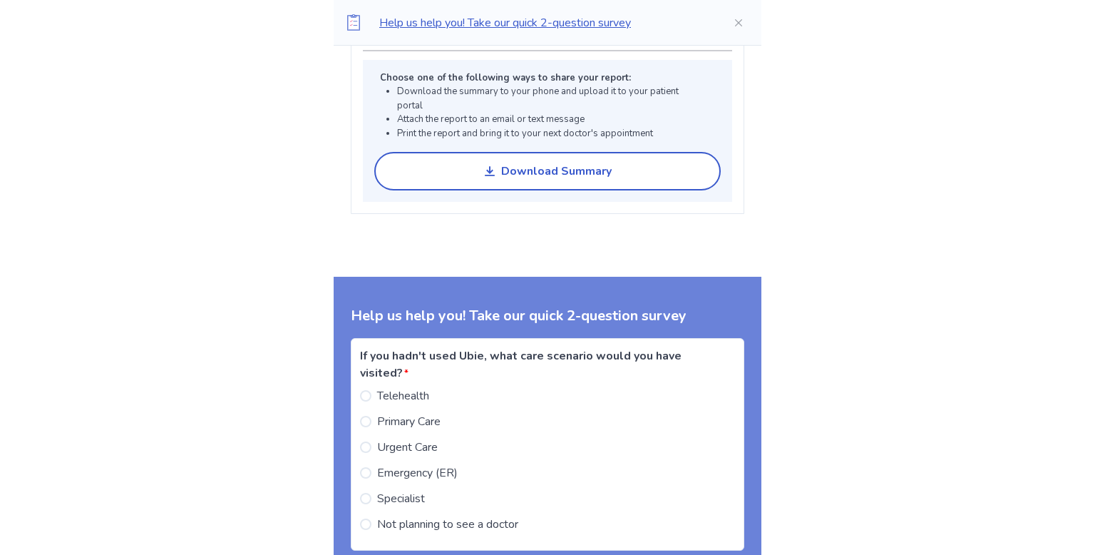
scroll to position [2583, 0]
